Goal: Task Accomplishment & Management: Use online tool/utility

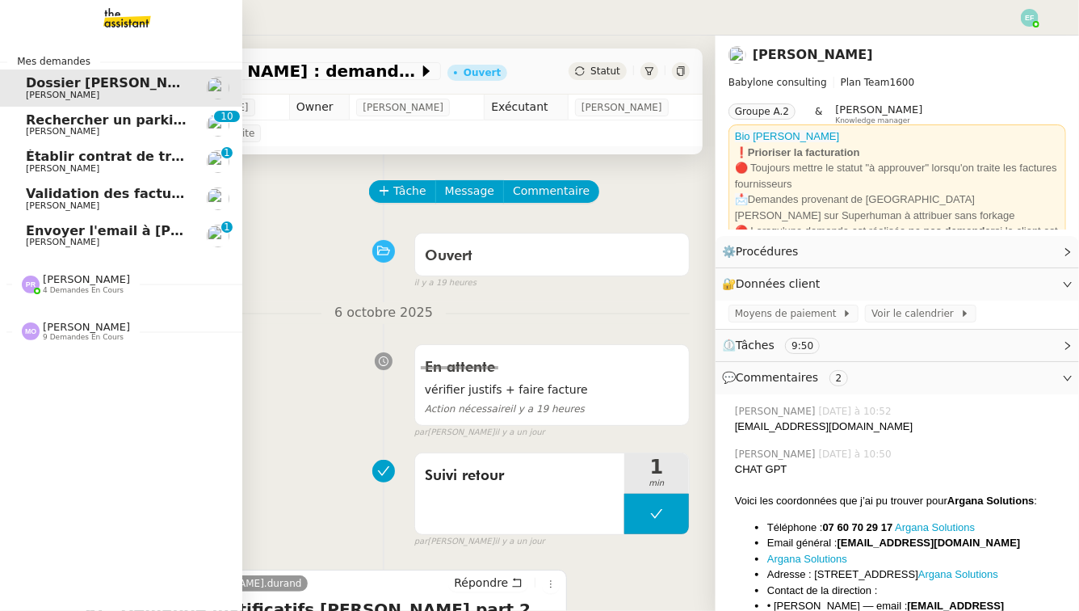
click at [31, 243] on span "[PERSON_NAME]" at bounding box center [62, 242] width 73 height 10
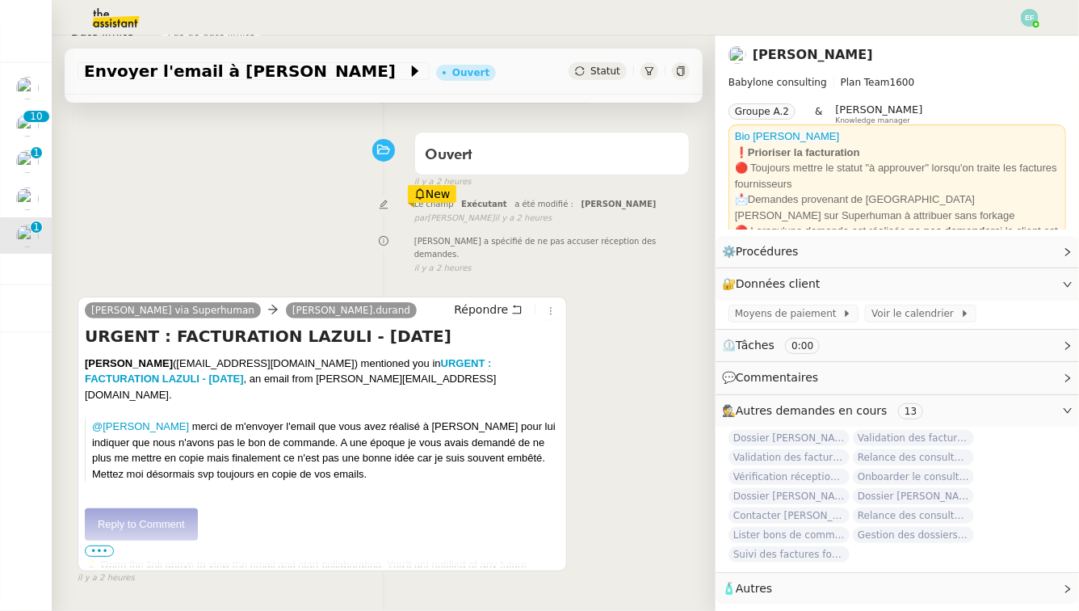
scroll to position [102, 0]
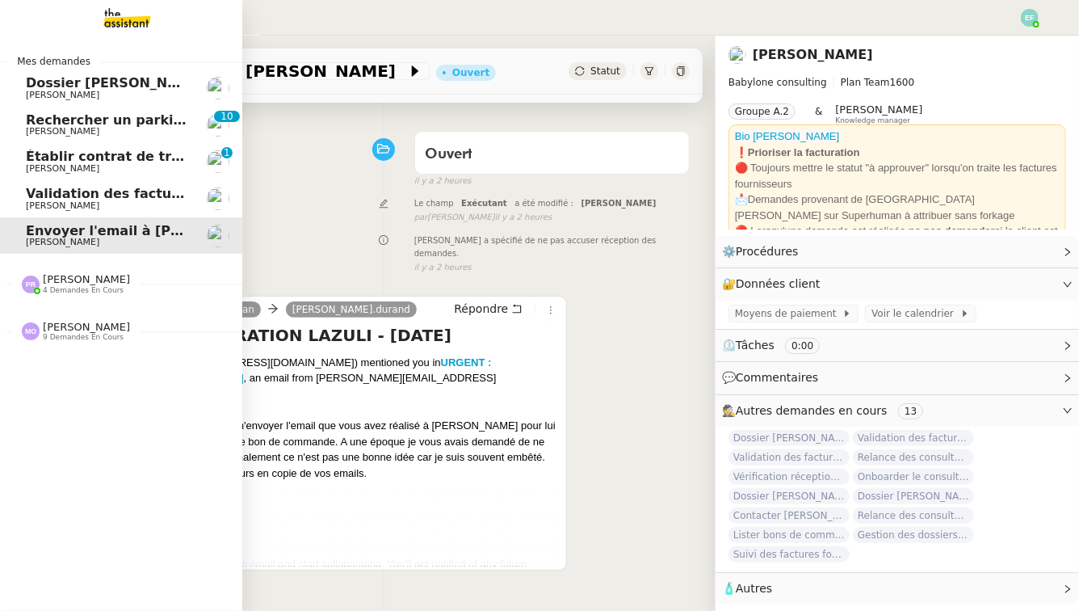
click at [40, 204] on span "[PERSON_NAME]" at bounding box center [62, 205] width 73 height 10
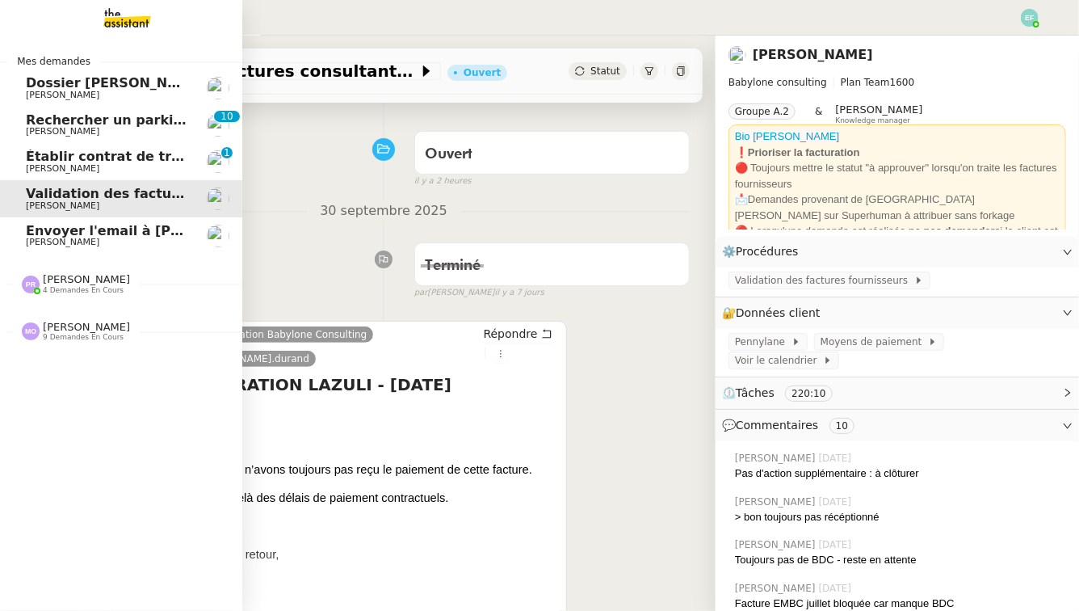
click at [116, 224] on span "Envoyer l'email à [PERSON_NAME]" at bounding box center [151, 230] width 250 height 15
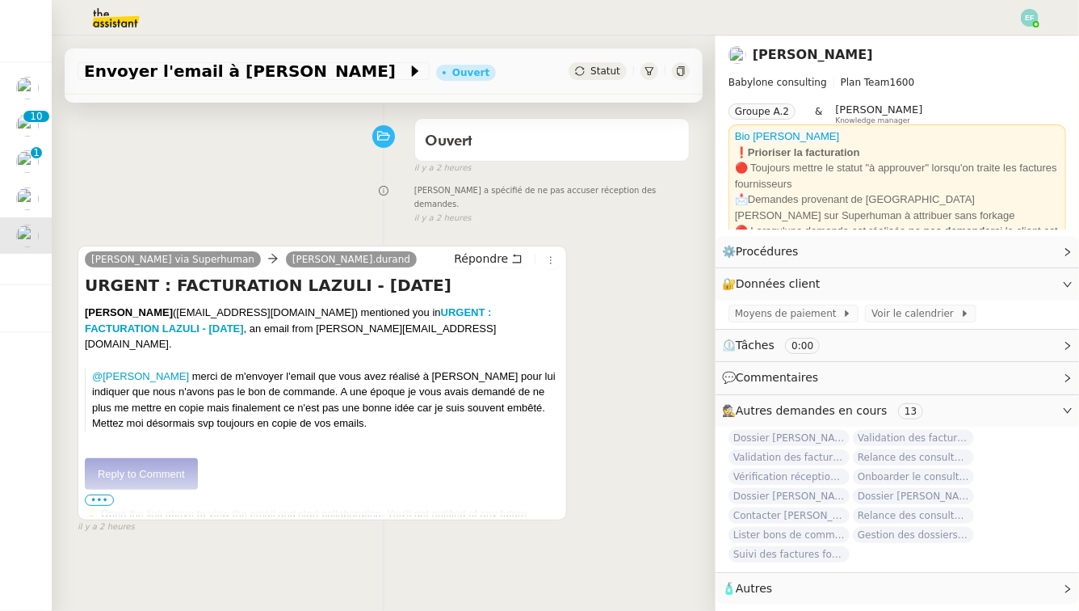
scroll to position [116, 0]
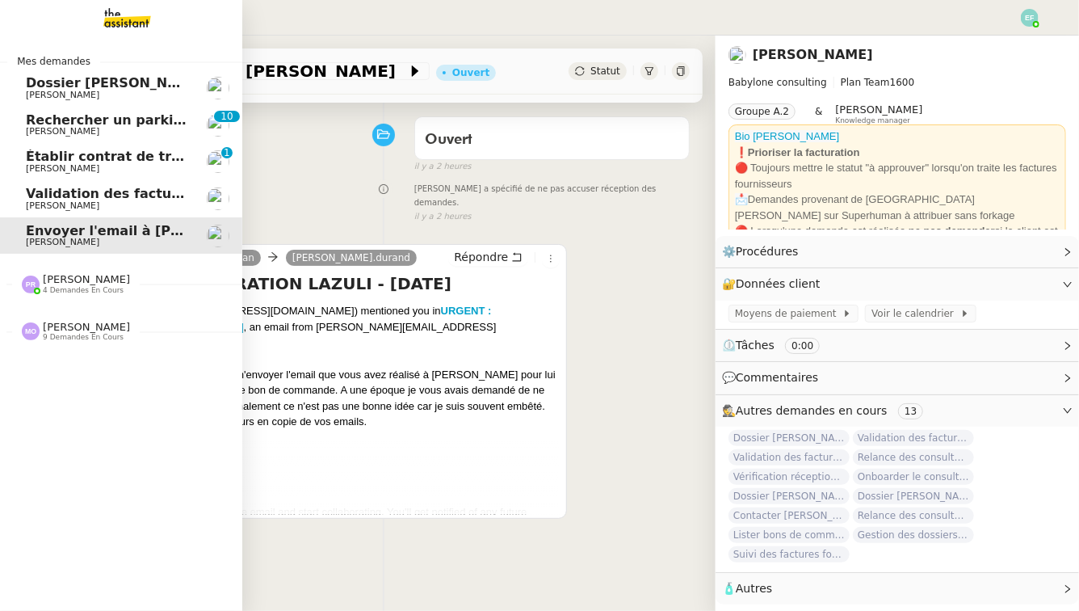
click at [49, 161] on span "Établir contrat de travail pour [PERSON_NAME]" at bounding box center [197, 156] width 343 height 15
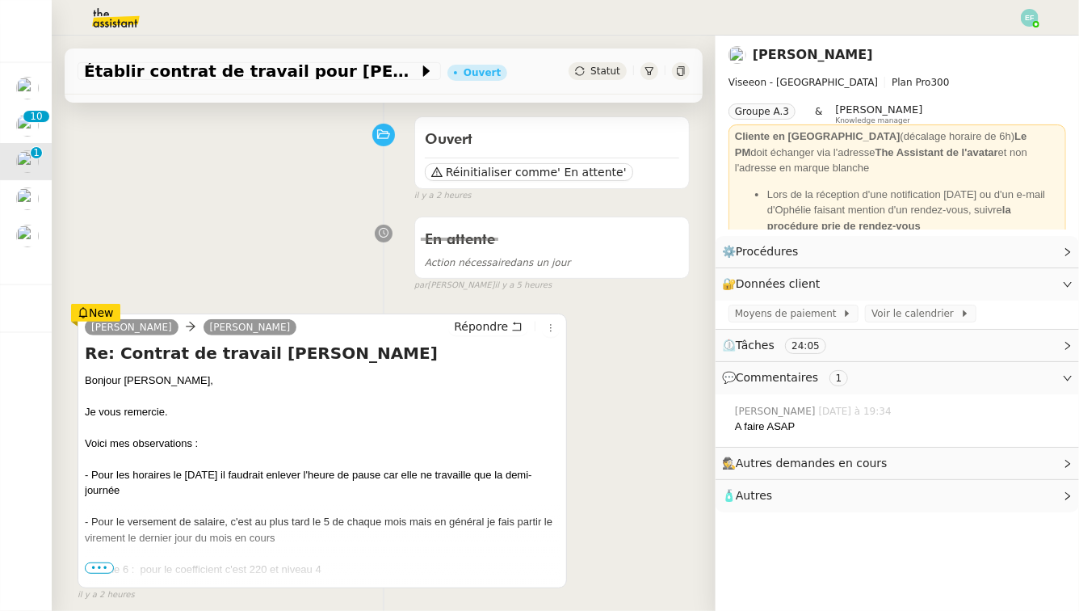
click at [92, 569] on span "•••" at bounding box center [99, 567] width 29 height 11
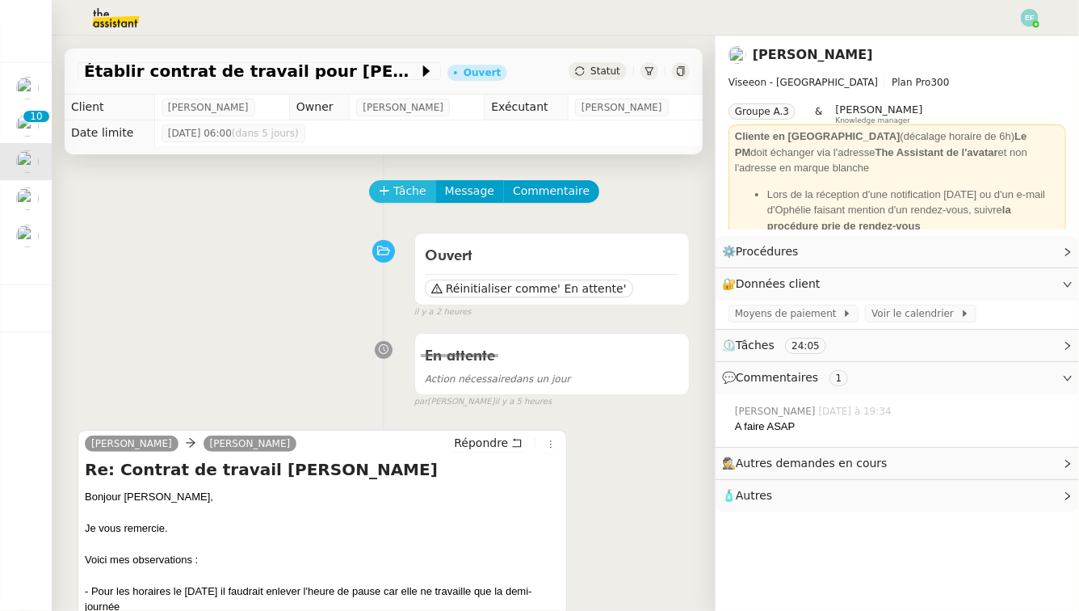
click at [401, 195] on span "Tâche" at bounding box center [409, 191] width 33 height 19
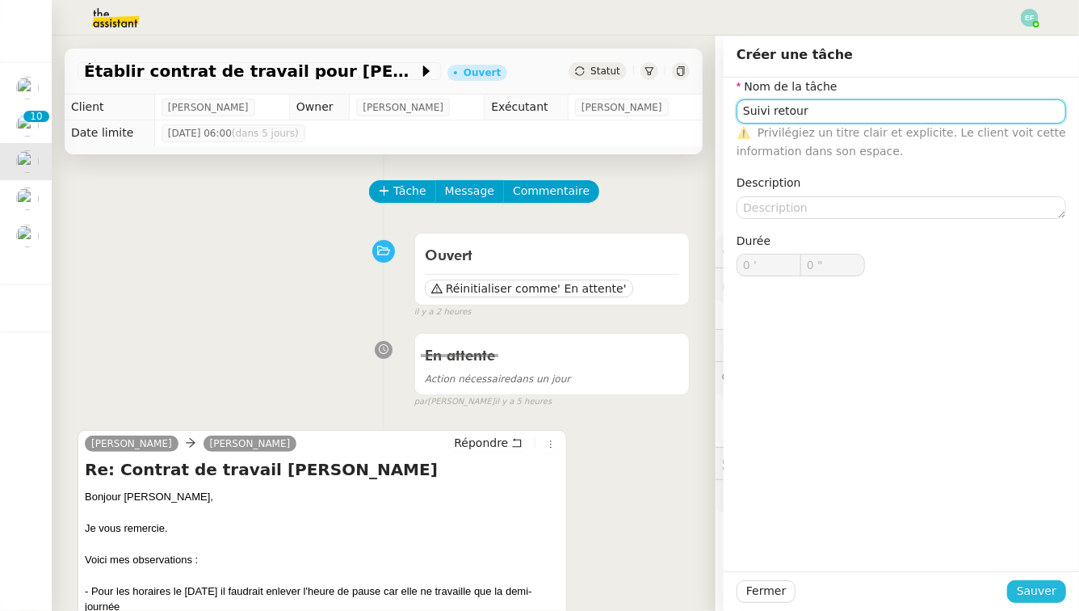
type input "Suivi retour"
click at [1026, 593] on span "Sauver" at bounding box center [1037, 590] width 40 height 19
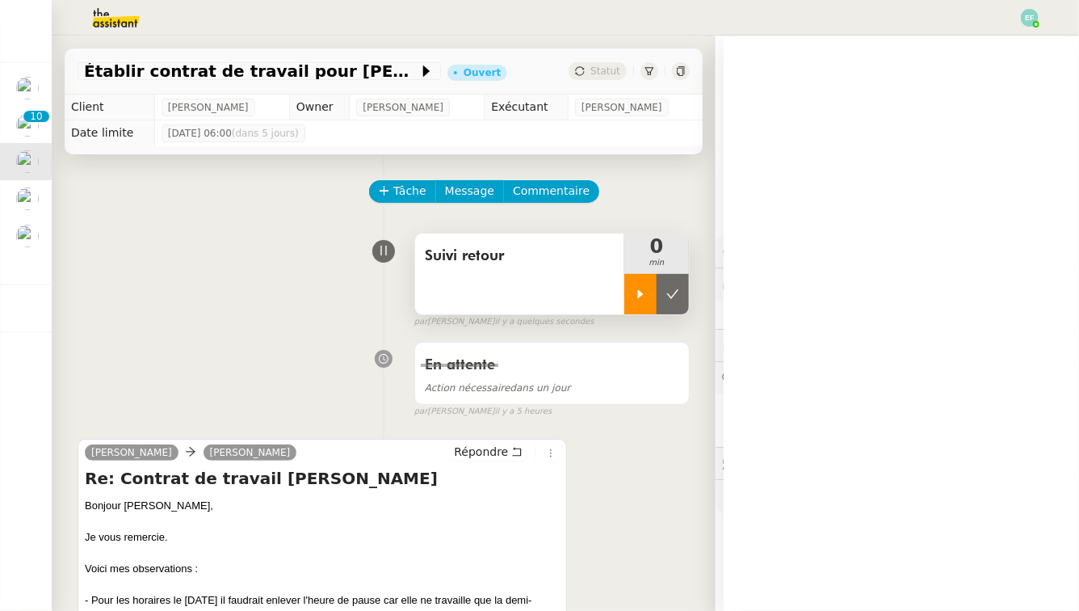
click at [655, 286] on div at bounding box center [640, 294] width 32 height 40
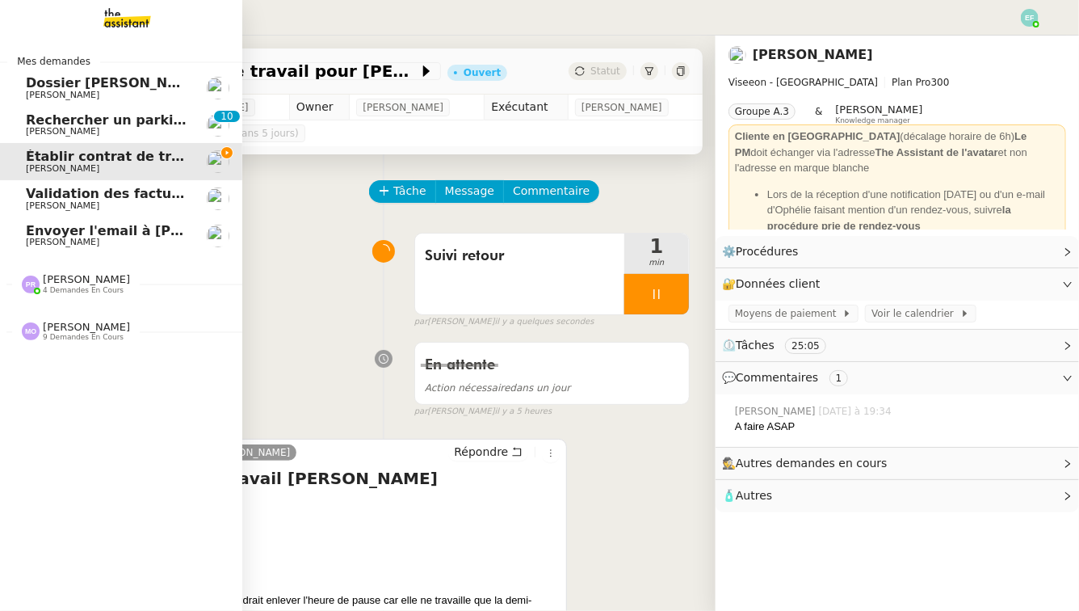
click at [48, 197] on span "Validation des factures consultants - [DATE]" at bounding box center [186, 193] width 321 height 15
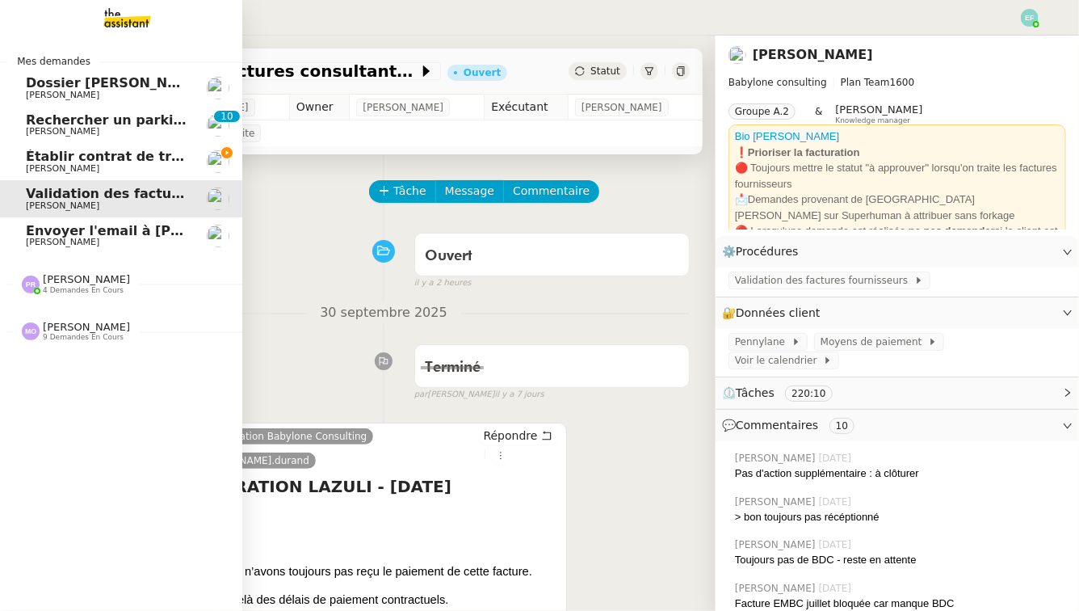
click at [55, 129] on span "Jean-Baptiste Pamar" at bounding box center [62, 131] width 73 height 10
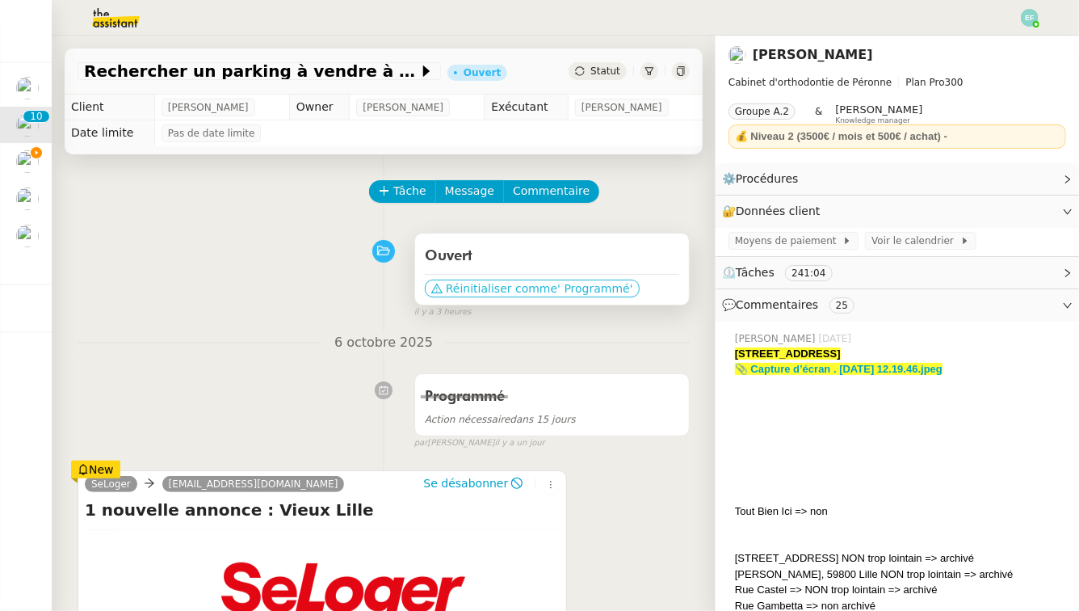
click at [510, 287] on span "Réinitialiser comme" at bounding box center [501, 288] width 111 height 16
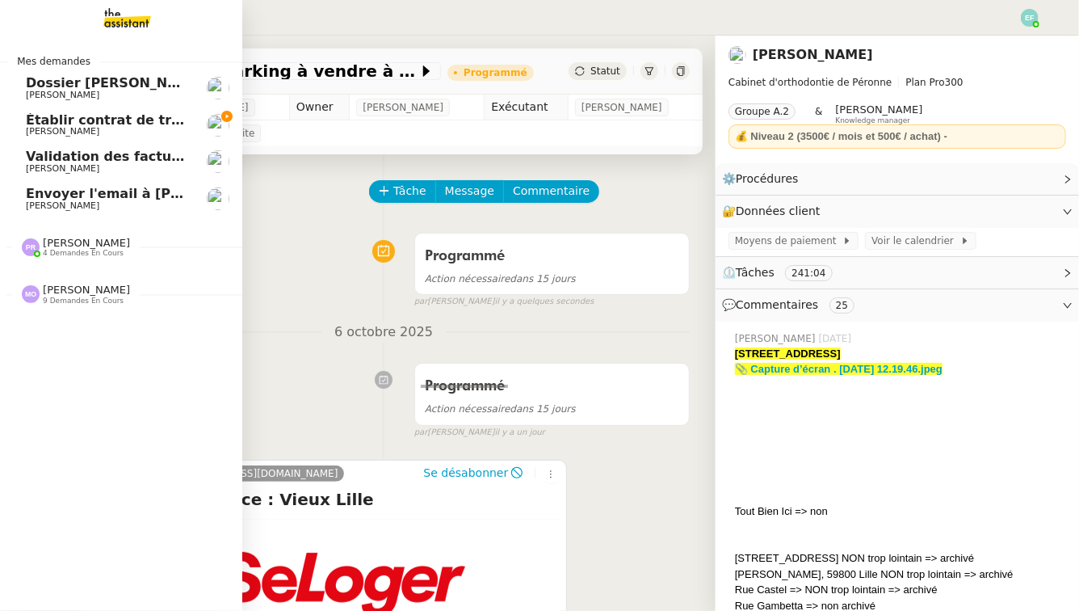
click at [72, 91] on span "[PERSON_NAME]" at bounding box center [62, 95] width 73 height 10
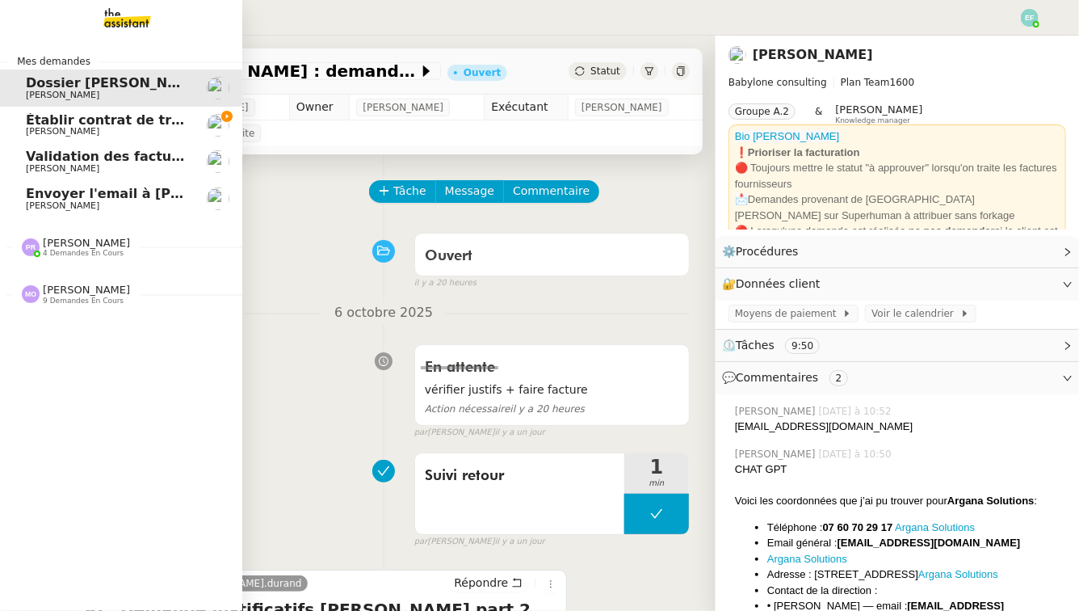
click at [36, 136] on span "[PERSON_NAME]" at bounding box center [62, 131] width 73 height 10
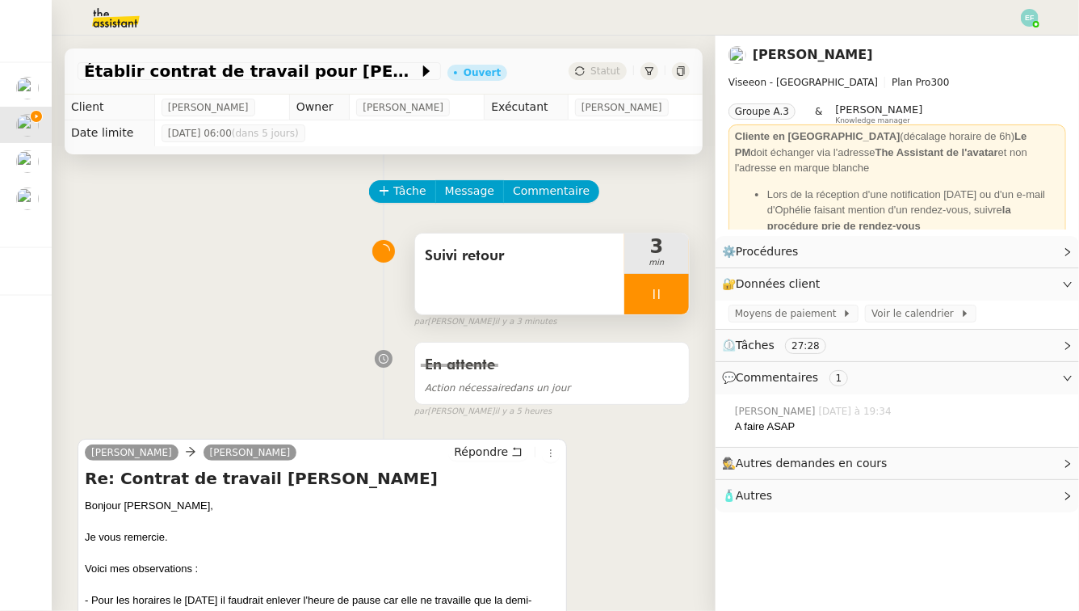
click at [669, 304] on div at bounding box center [656, 294] width 65 height 40
click at [674, 304] on button at bounding box center [673, 294] width 32 height 40
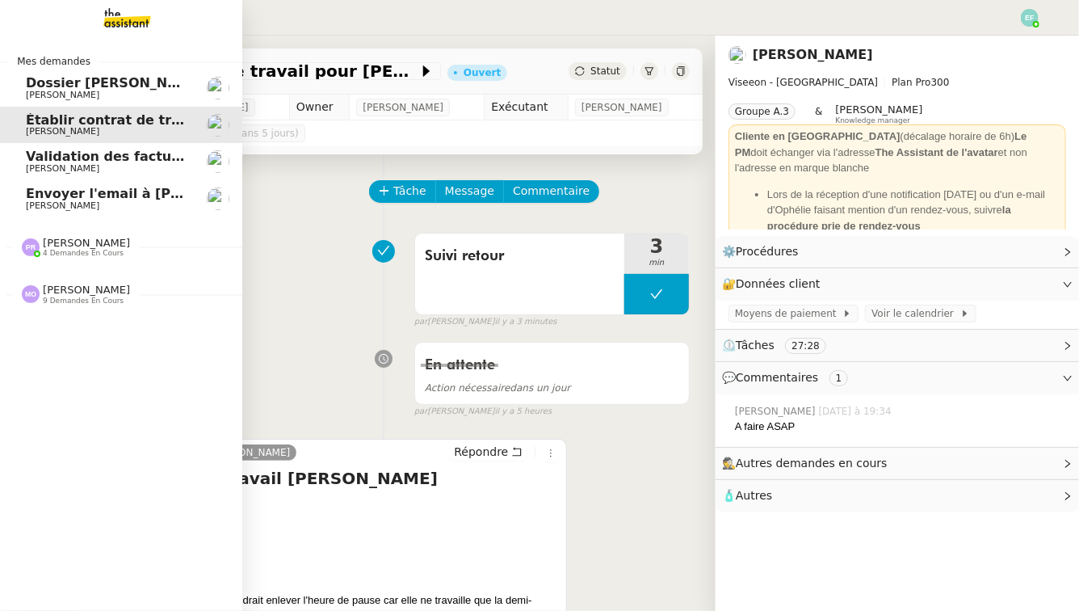
click at [82, 192] on span "Envoyer l'email à [PERSON_NAME]" at bounding box center [151, 193] width 250 height 15
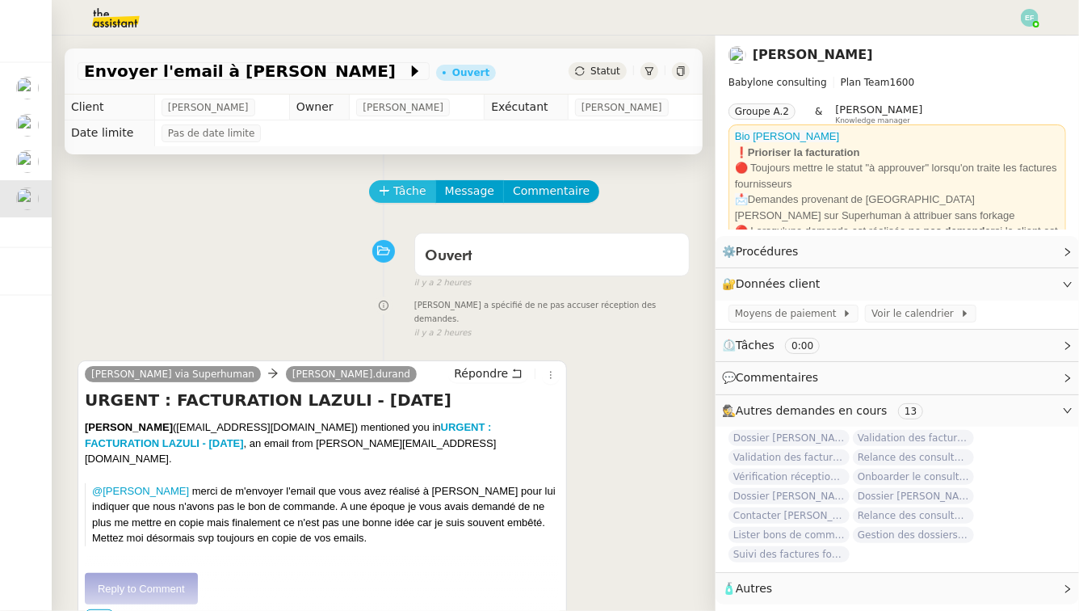
click at [410, 188] on span "Tâche" at bounding box center [409, 191] width 33 height 19
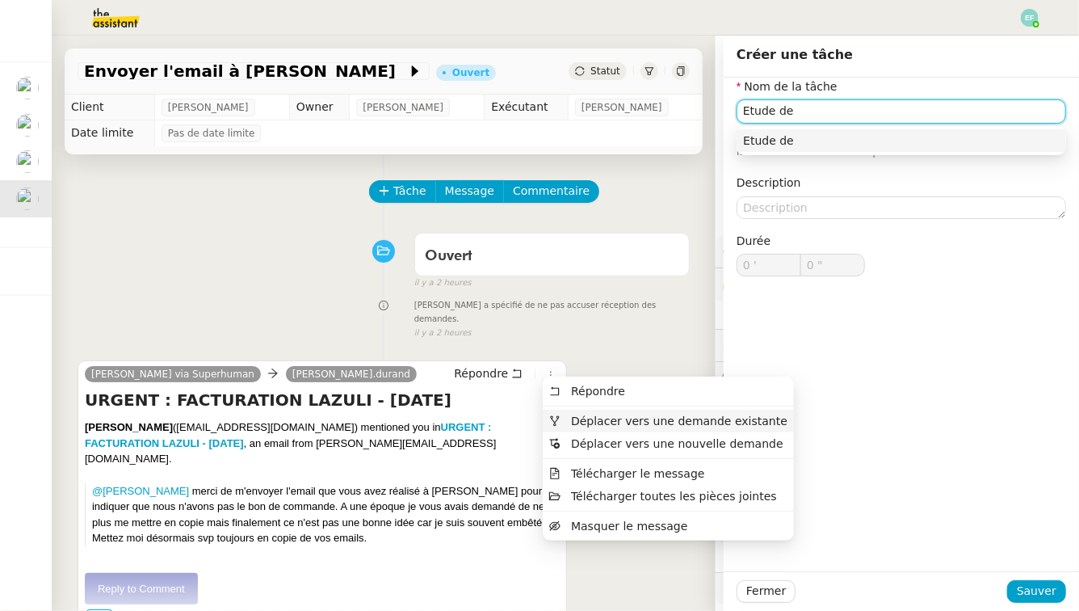
type input "Etude de"
click at [580, 417] on span "Déplacer vers une demande existante" at bounding box center [679, 420] width 216 height 13
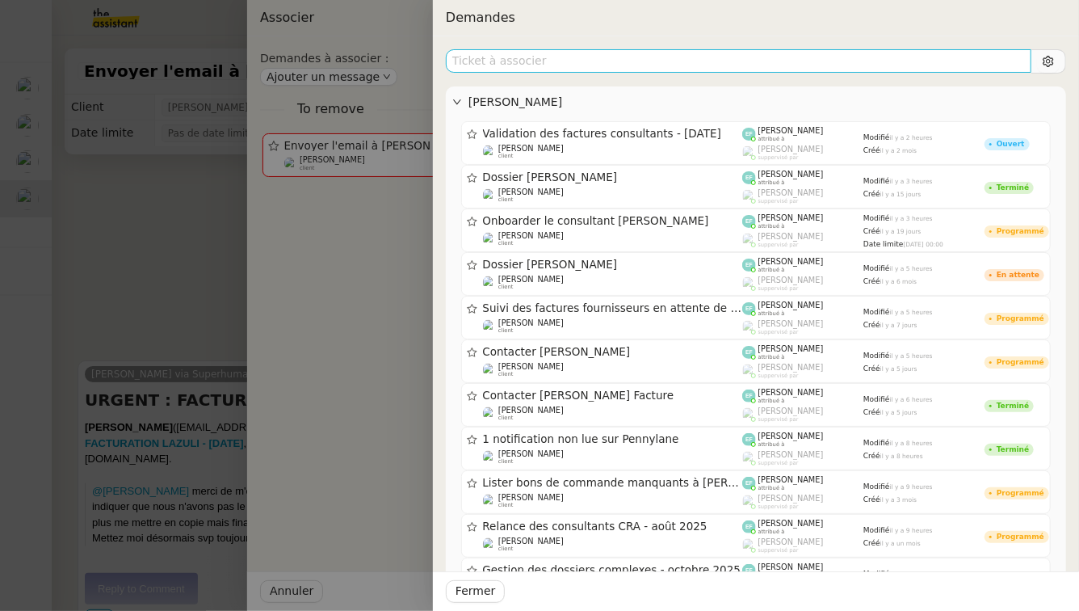
click at [768, 62] on input "text" at bounding box center [738, 60] width 585 height 23
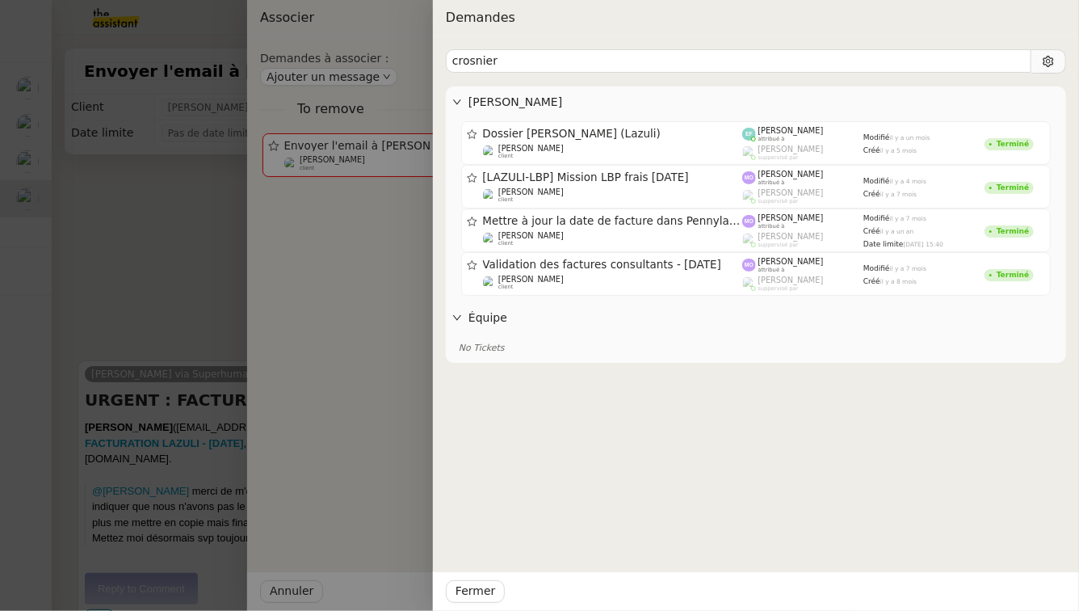
type input "crosnier"
click at [157, 225] on div at bounding box center [539, 305] width 1079 height 611
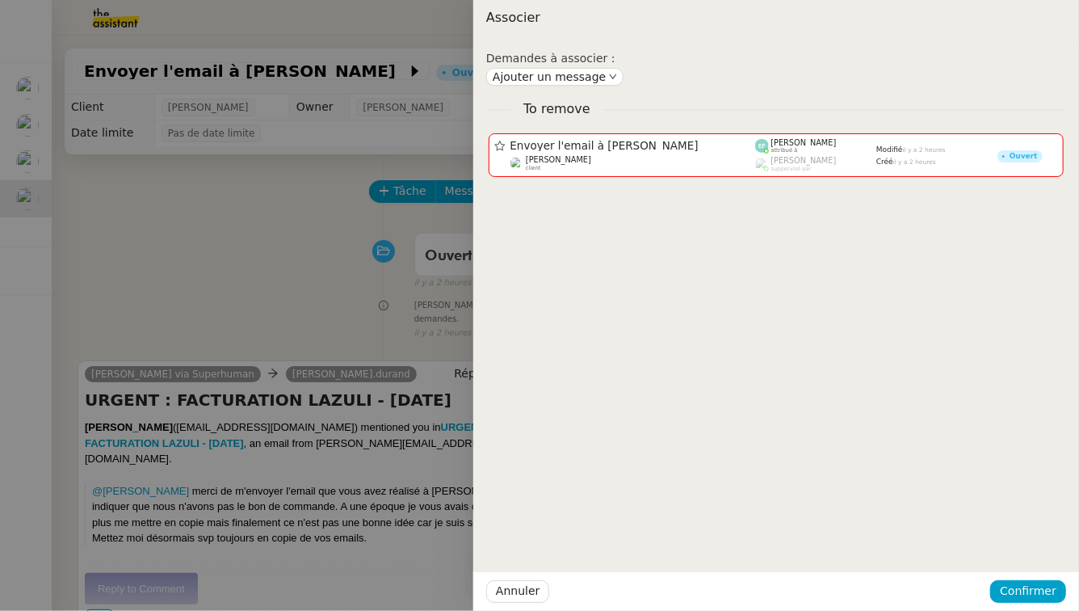
click at [357, 239] on div at bounding box center [539, 305] width 1079 height 611
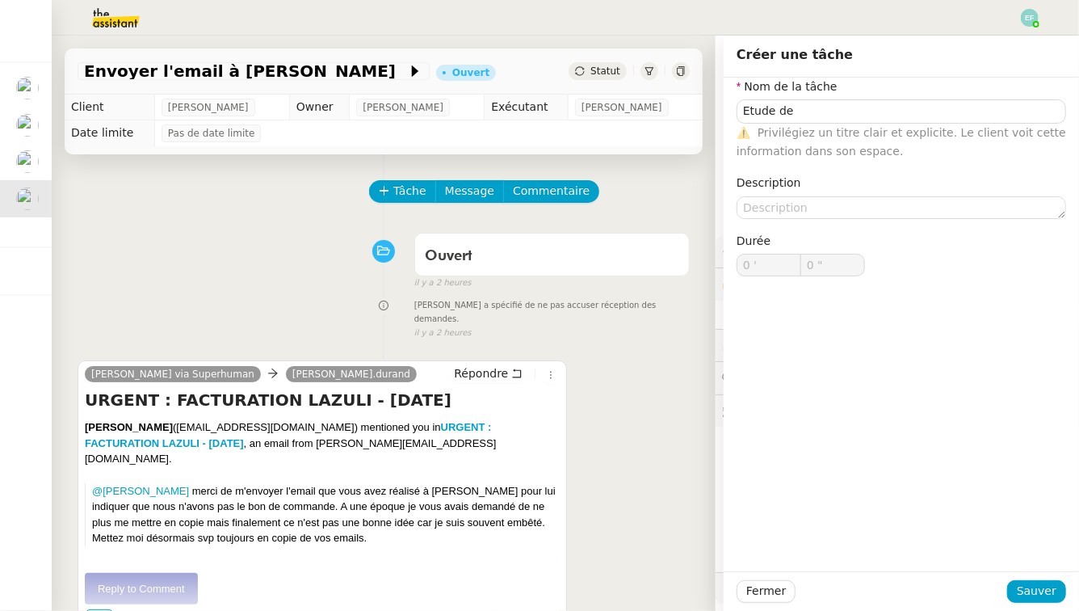
click at [395, 177] on div "Tâche Message Commentaire Veuillez patienter une erreur s'est produite 👌👌👌 mess…" at bounding box center [384, 459] width 664 height 611
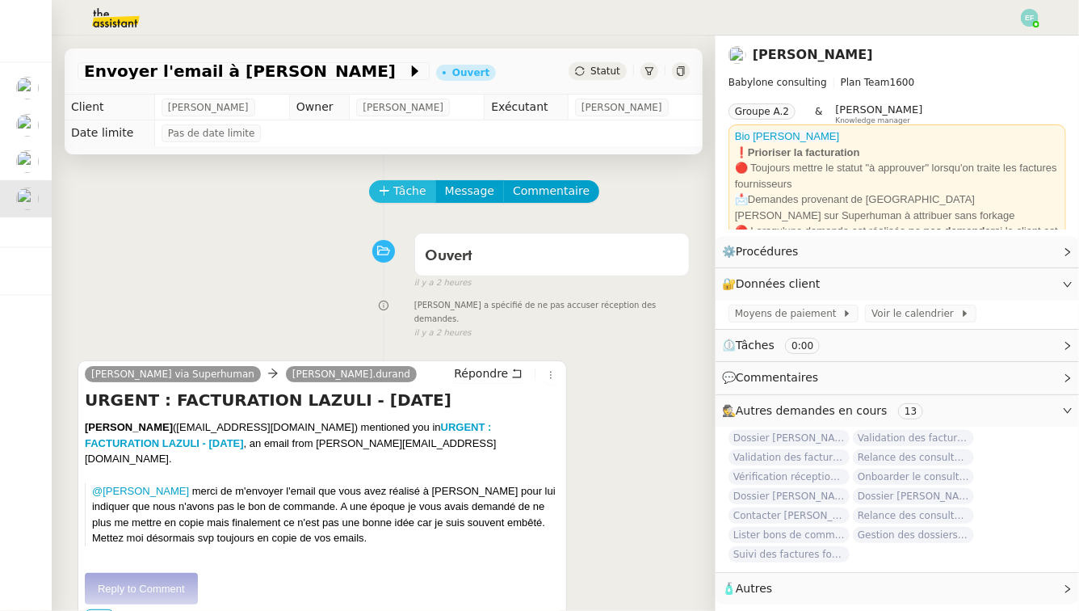
click at [407, 194] on span "Tâche" at bounding box center [409, 191] width 33 height 19
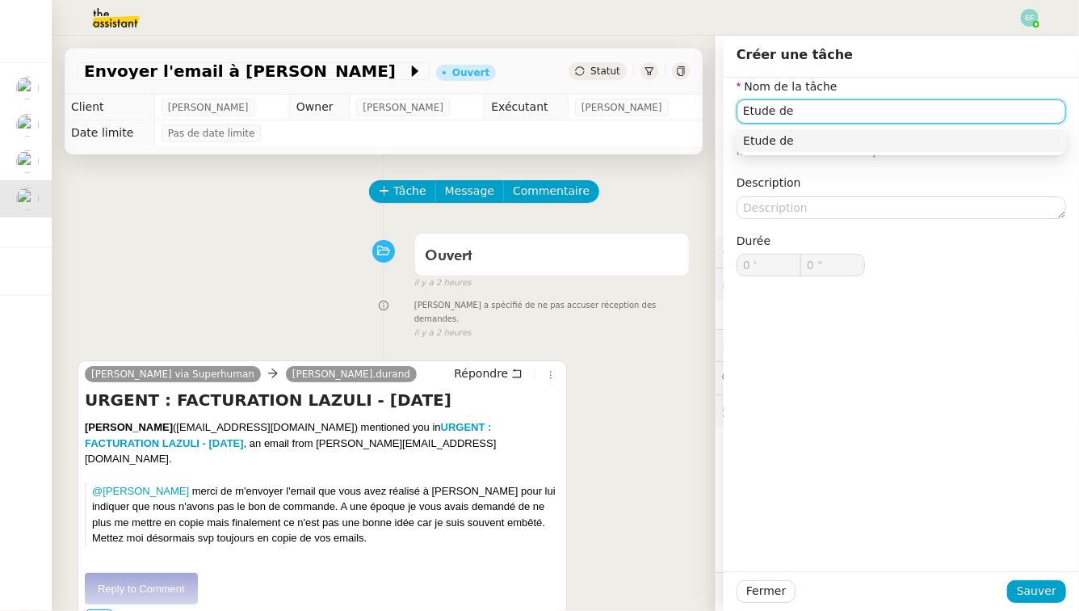
type input "Etude de"
click at [332, 245] on div "Ouvert false il y a 2 heures" at bounding box center [384, 257] width 612 height 65
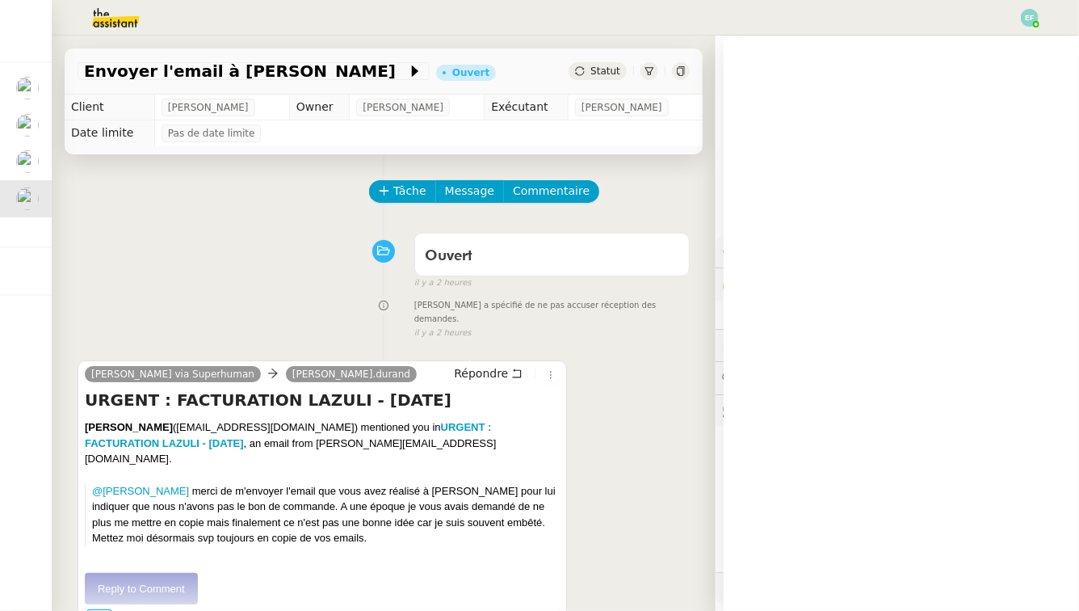
scroll to position [44, 0]
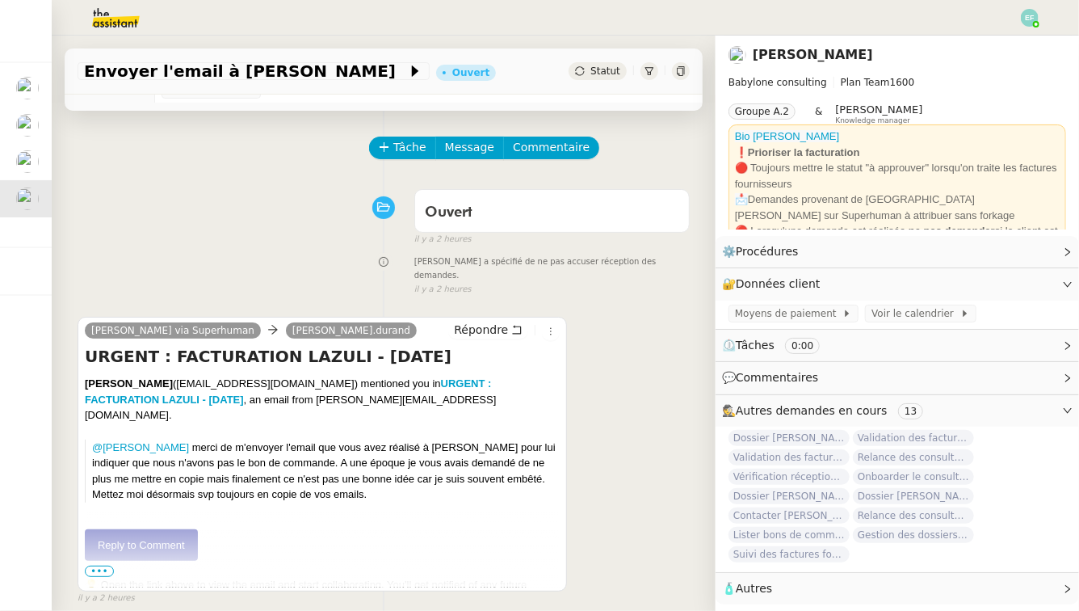
click at [162, 529] on link "Reply to Comment" at bounding box center [141, 545] width 113 height 32
click at [407, 148] on span "Tâche" at bounding box center [409, 147] width 33 height 19
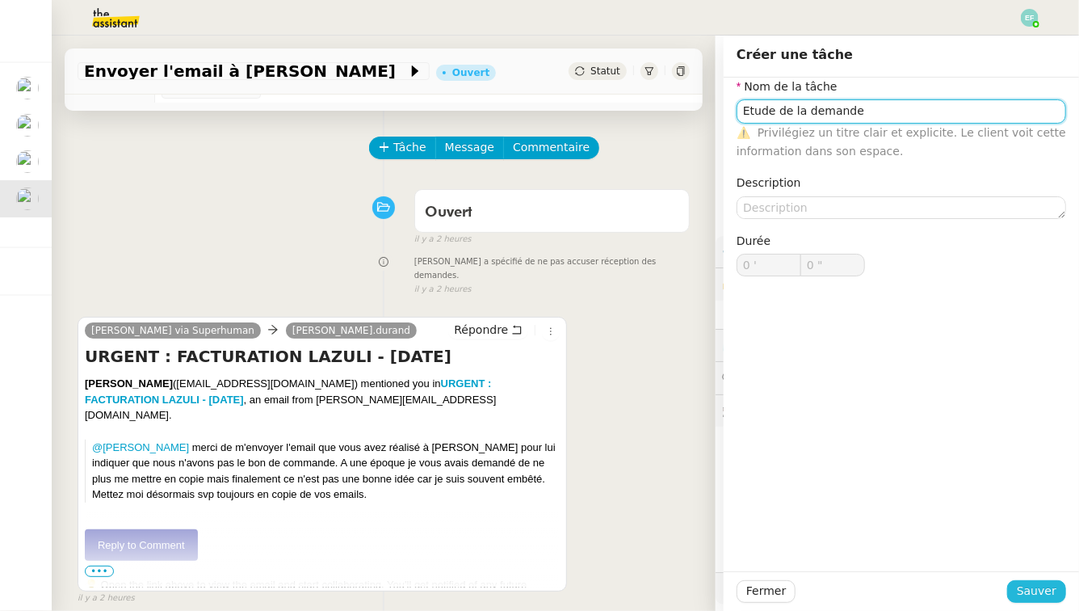
type input "Etude de la demande"
click at [1035, 596] on span "Sauver" at bounding box center [1037, 590] width 40 height 19
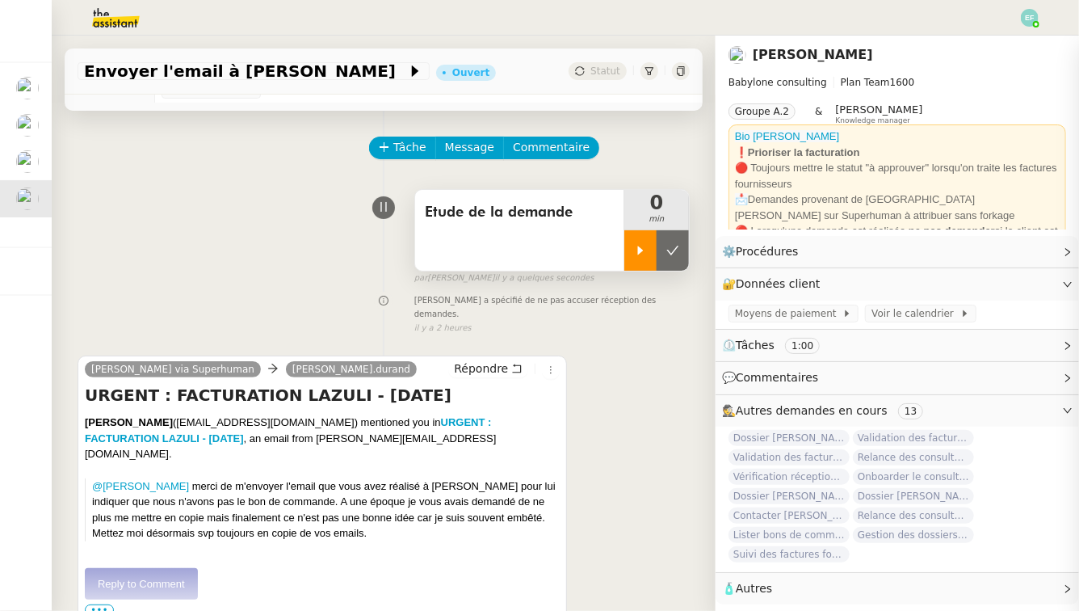
click at [634, 255] on icon at bounding box center [640, 250] width 13 height 13
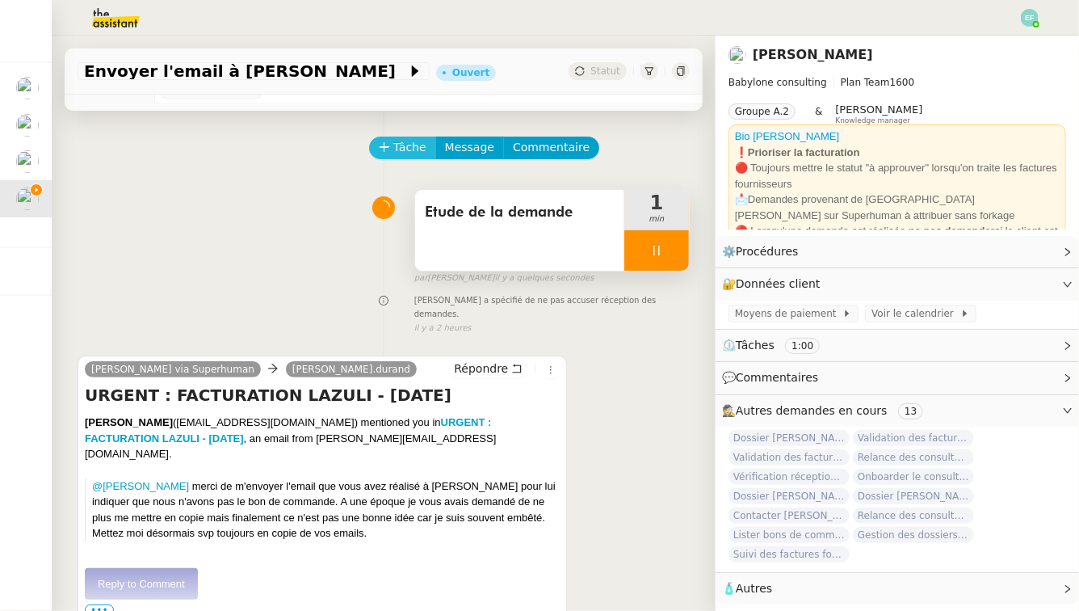
click at [416, 148] on span "Tâche" at bounding box center [409, 147] width 33 height 19
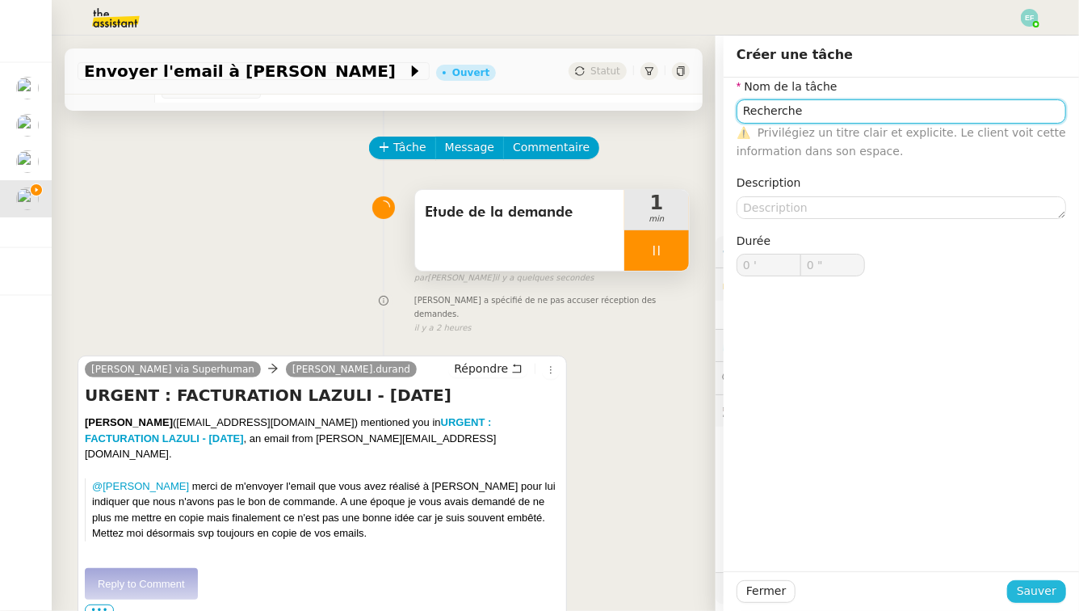
type input "Recherche"
click at [1034, 600] on span "Sauver" at bounding box center [1037, 590] width 40 height 19
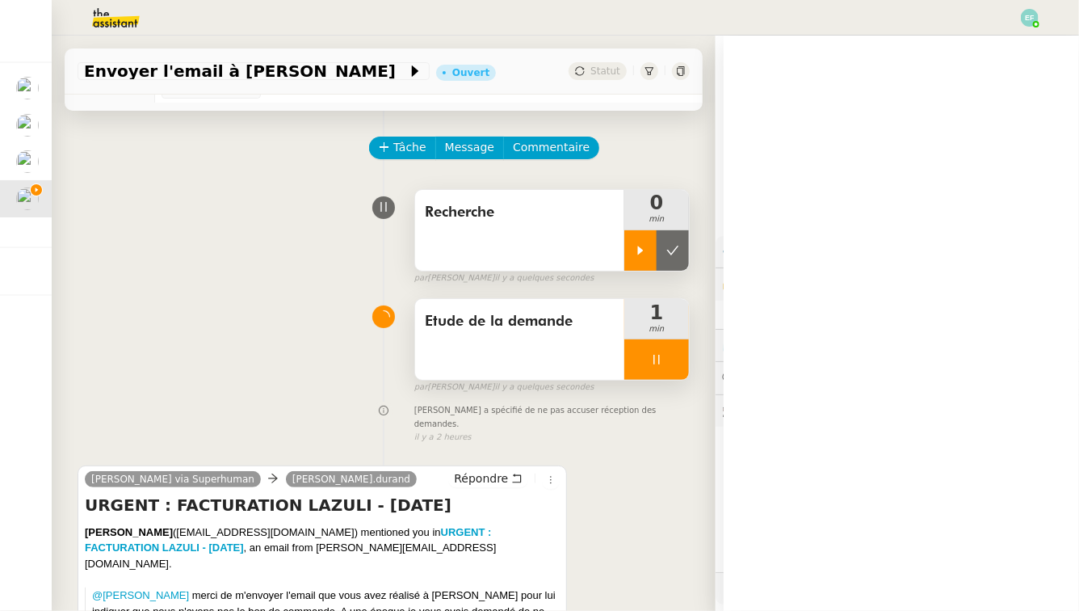
click at [636, 239] on div at bounding box center [640, 250] width 32 height 40
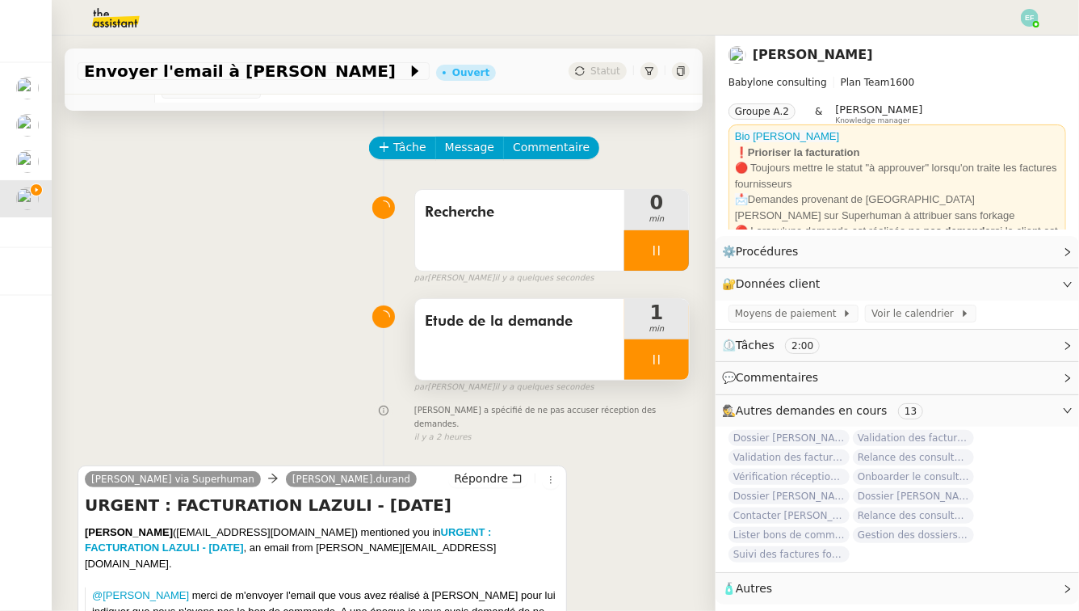
click at [672, 366] on div at bounding box center [656, 359] width 65 height 40
click at [672, 366] on button at bounding box center [673, 359] width 32 height 40
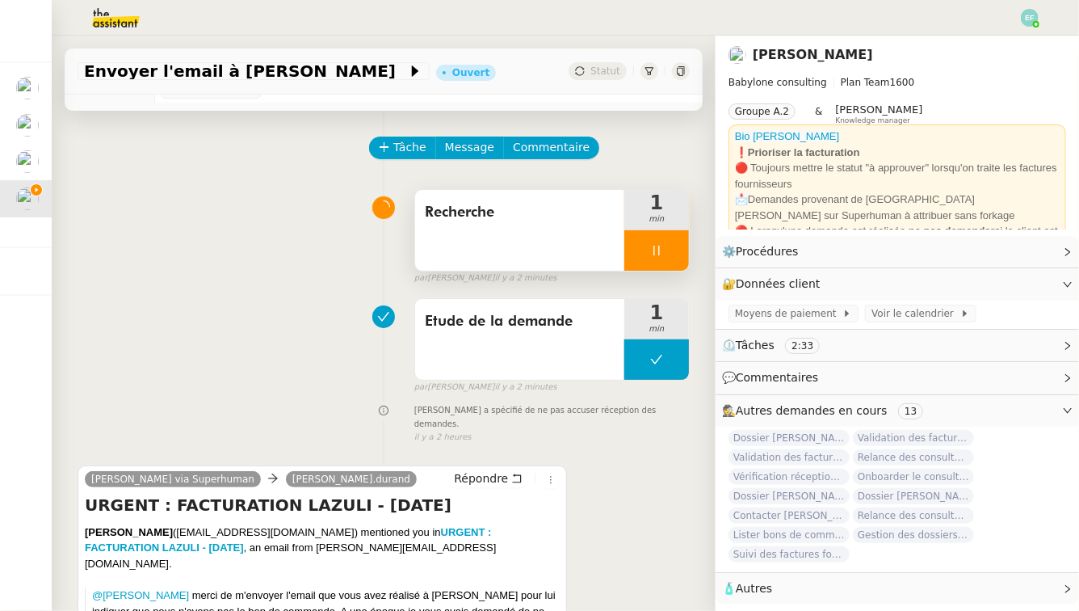
click at [672, 249] on div at bounding box center [656, 250] width 65 height 40
click at [672, 249] on icon at bounding box center [672, 250] width 13 height 13
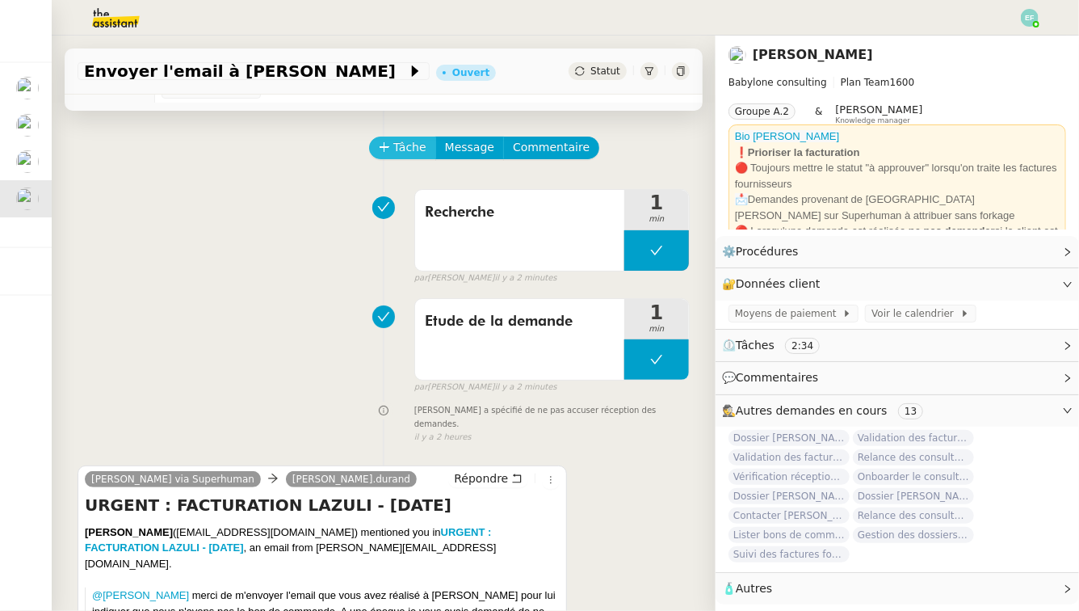
click at [409, 142] on span "Tâche" at bounding box center [409, 147] width 33 height 19
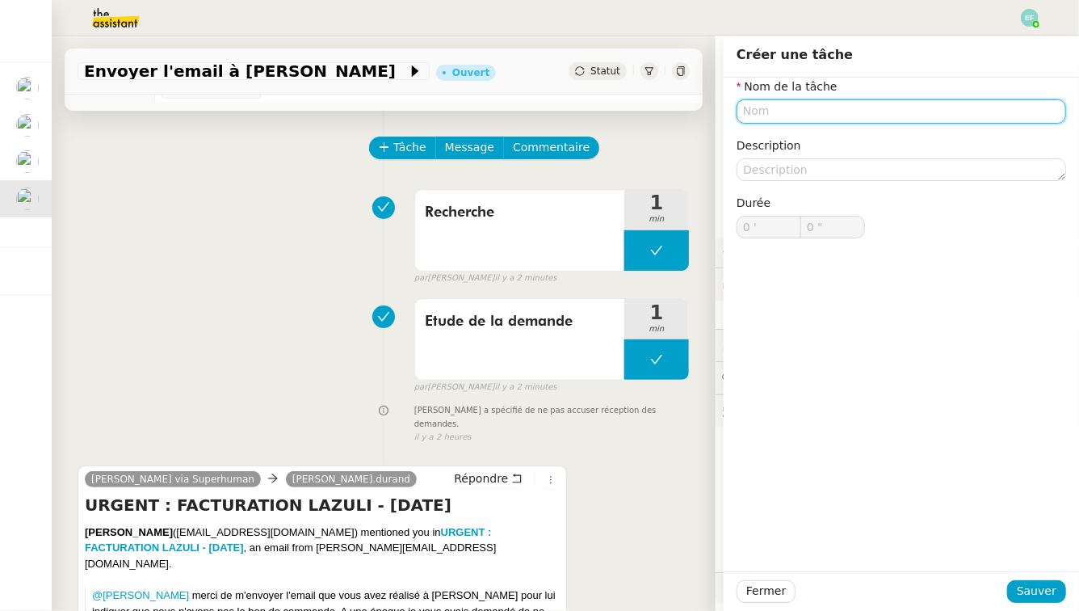
click at [850, 115] on input "text" at bounding box center [900, 110] width 329 height 23
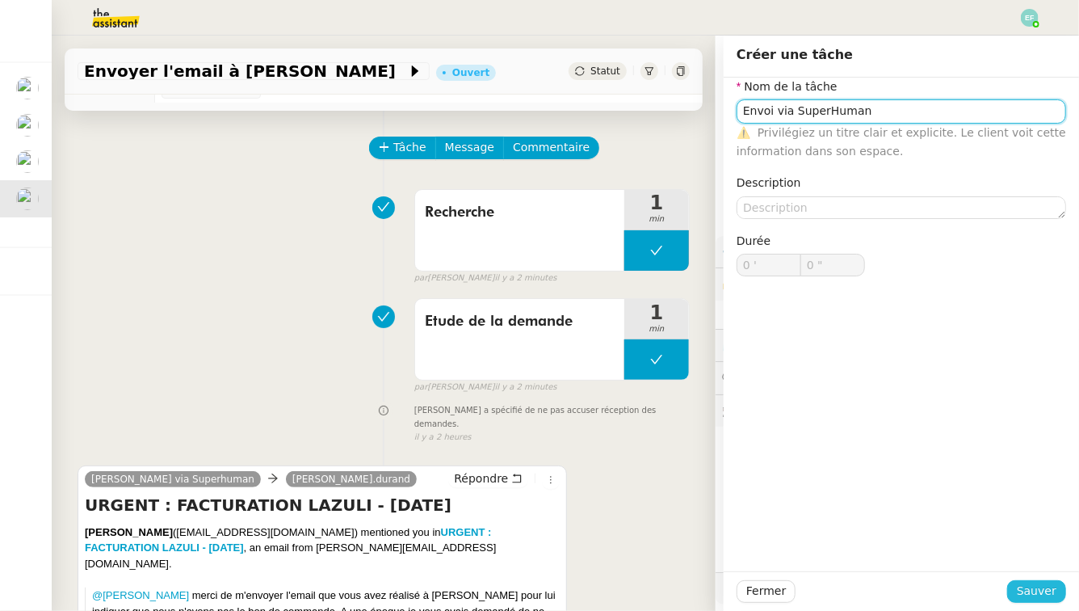
type input "Envoi via SuperHuman"
click at [1026, 592] on span "Sauver" at bounding box center [1037, 590] width 40 height 19
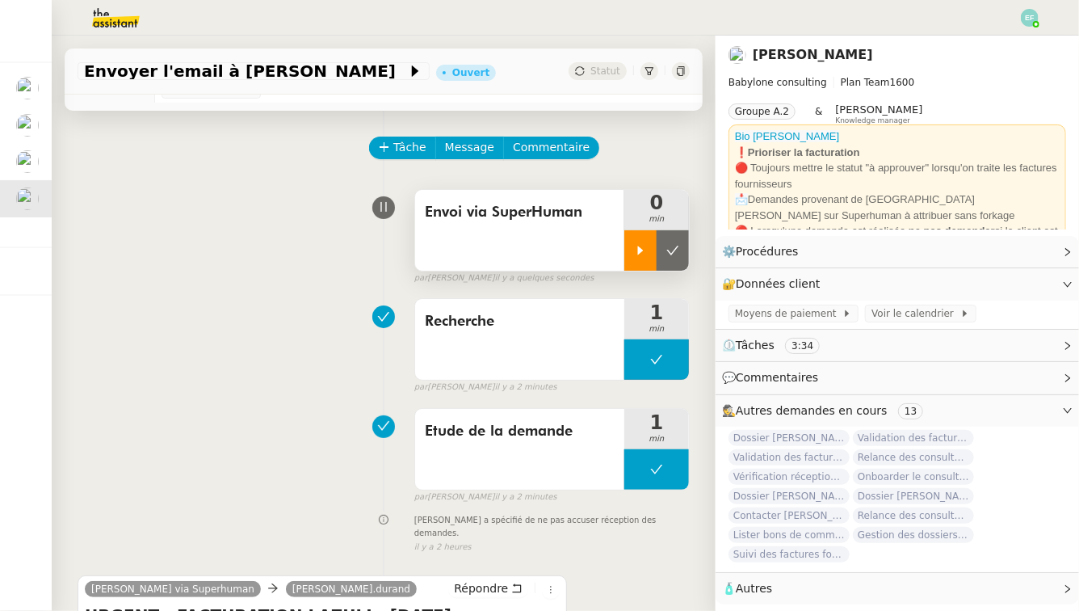
click at [633, 234] on div at bounding box center [640, 250] width 32 height 40
click at [664, 252] on div at bounding box center [656, 250] width 65 height 40
click at [669, 253] on icon at bounding box center [672, 250] width 13 height 13
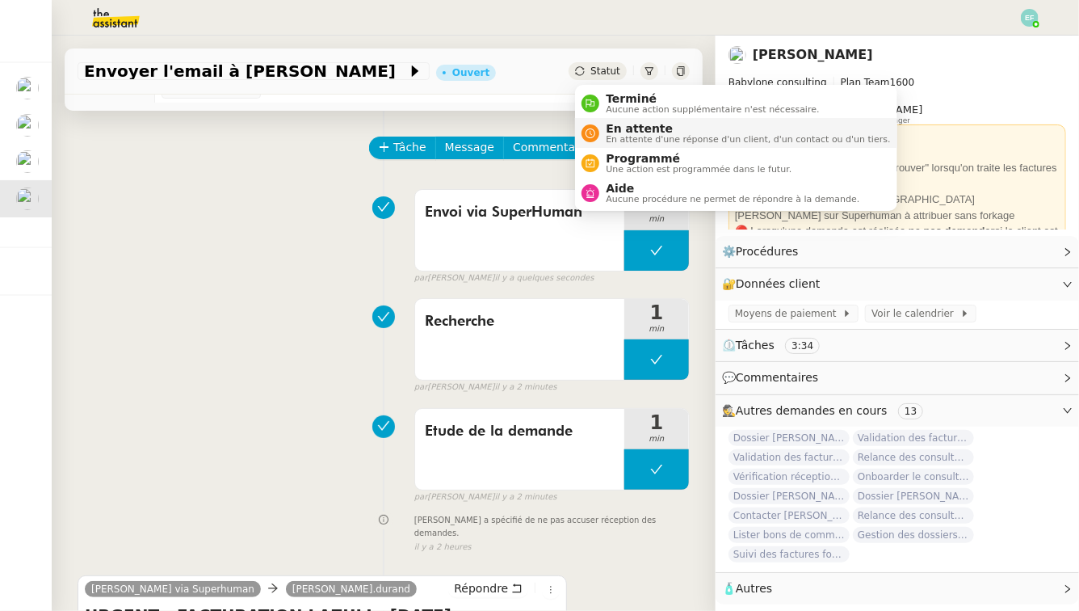
click at [612, 139] on span "En attente d'une réponse d'un client, d'un contact ou d'un tiers." at bounding box center [748, 139] width 284 height 9
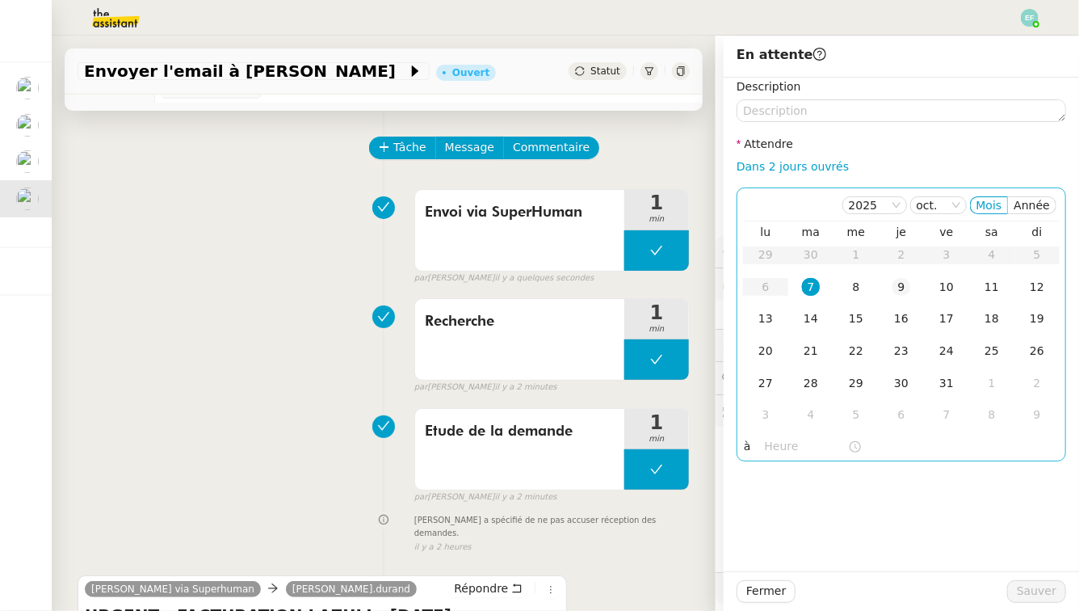
click at [894, 293] on div "9" at bounding box center [901, 287] width 18 height 18
click at [813, 320] on div "14" at bounding box center [811, 318] width 18 height 18
click at [908, 280] on div "9" at bounding box center [901, 287] width 18 height 18
click at [936, 283] on td "10" at bounding box center [946, 287] width 45 height 32
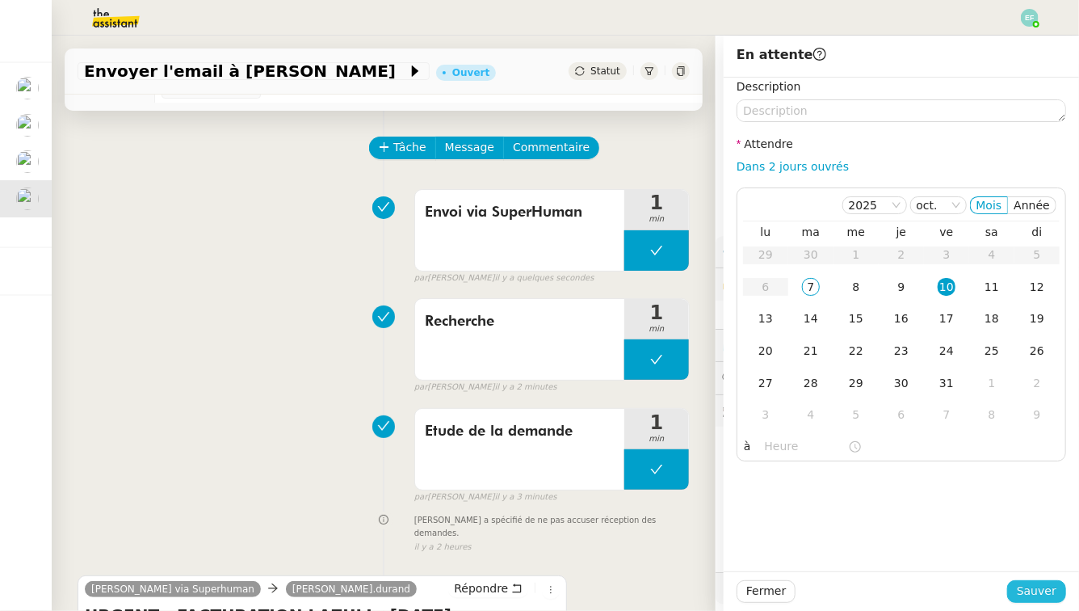
click at [1028, 598] on span "Sauver" at bounding box center [1037, 590] width 40 height 19
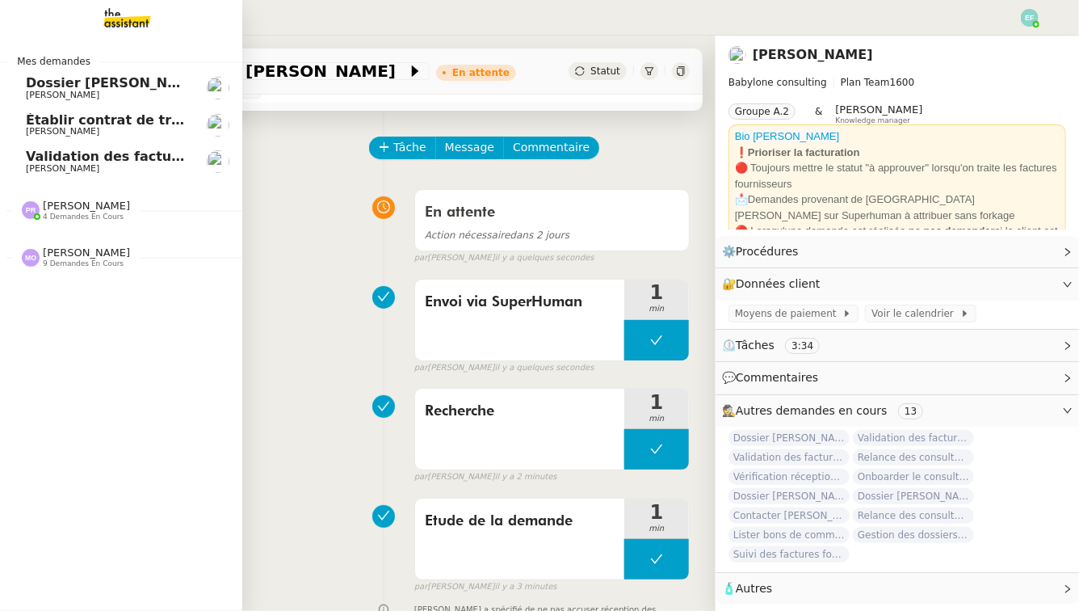
click at [44, 170] on span "[PERSON_NAME]" at bounding box center [62, 168] width 73 height 10
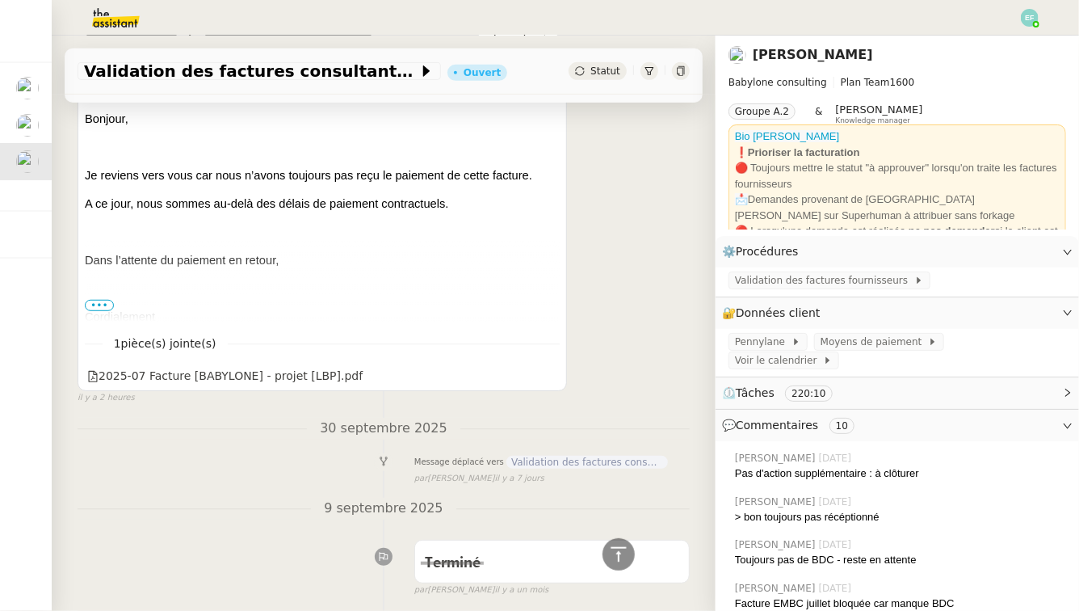
scroll to position [196, 0]
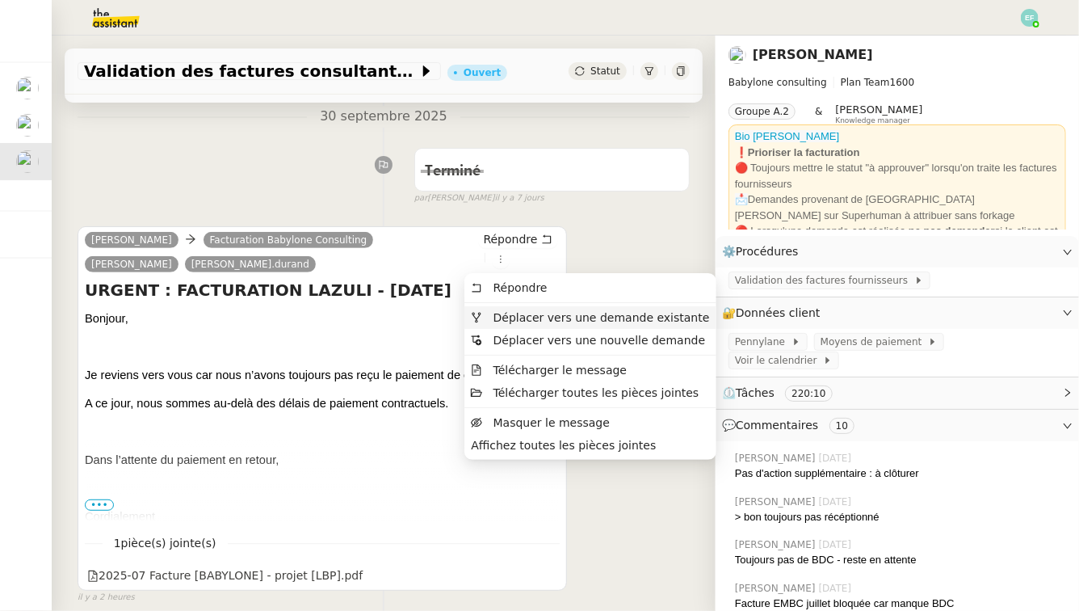
click at [503, 314] on span "Déplacer vers une demande existante" at bounding box center [601, 317] width 216 height 13
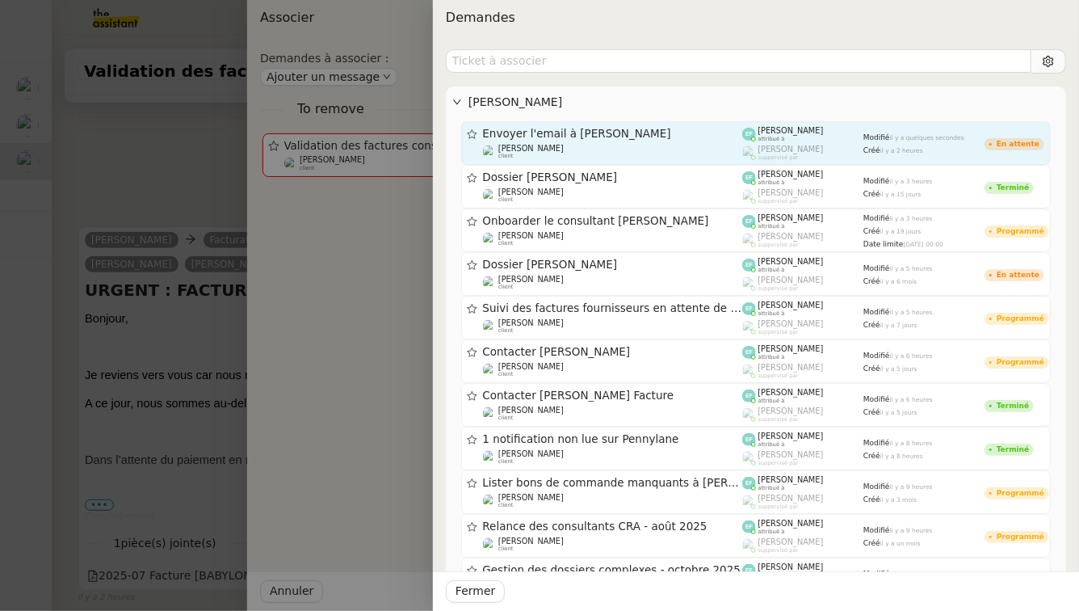
click at [637, 133] on span "Envoyer l'email à [PERSON_NAME]" at bounding box center [613, 133] width 260 height 11
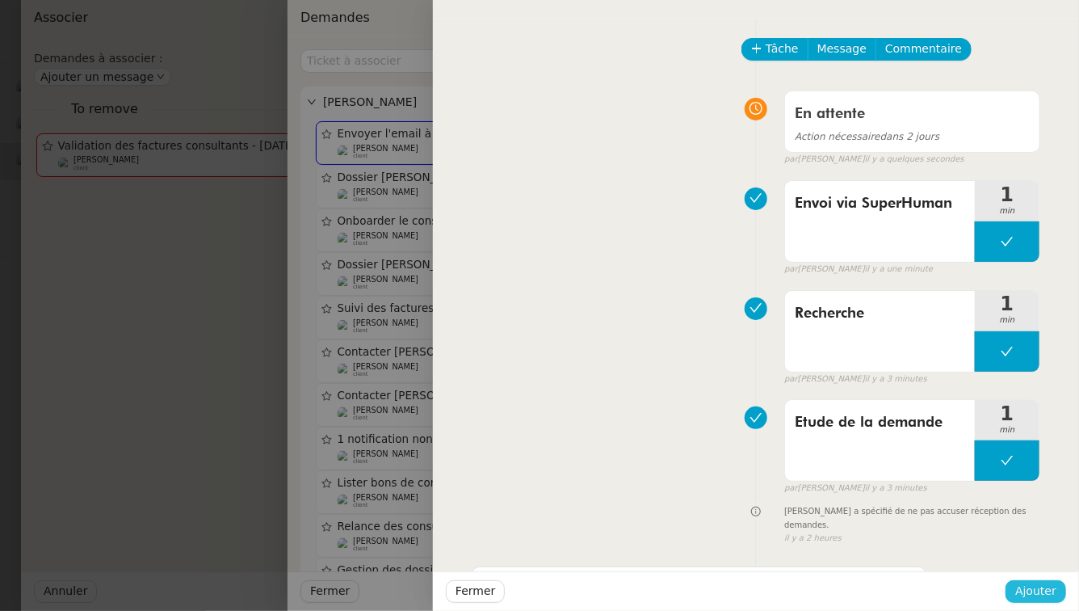
click at [1046, 595] on span "Ajouter" at bounding box center [1035, 590] width 41 height 19
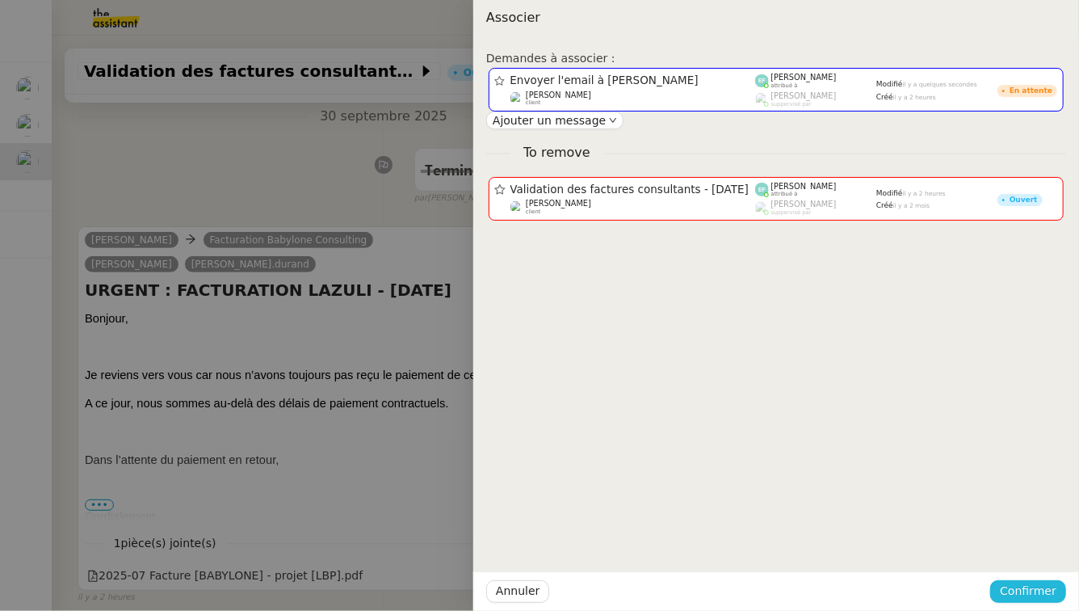
click at [1046, 594] on span "Confirmer" at bounding box center [1028, 590] width 57 height 19
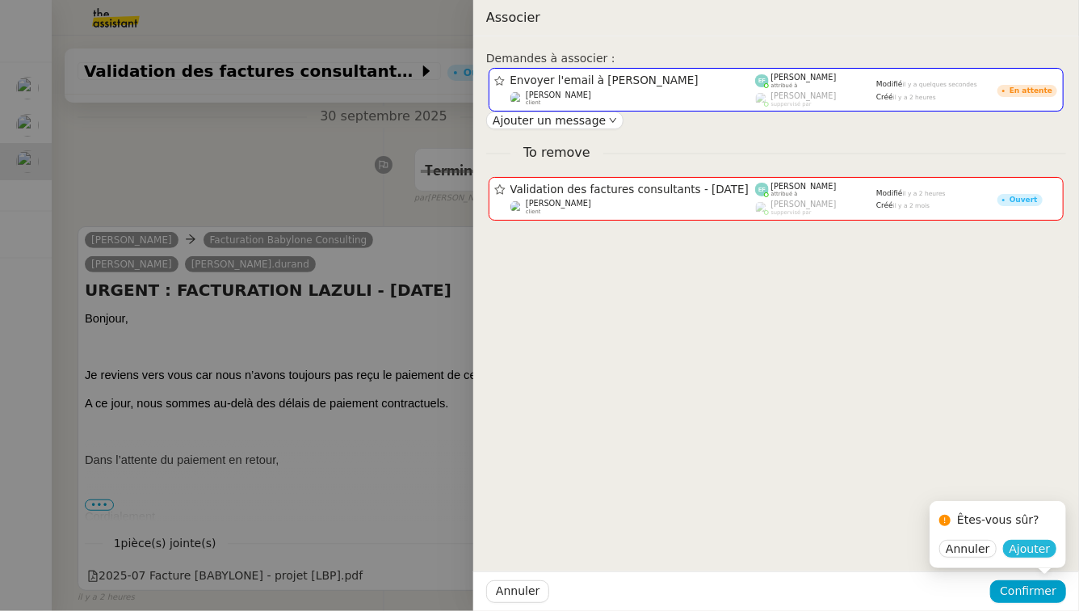
click at [1043, 556] on span "Ajouter" at bounding box center [1029, 548] width 41 height 16
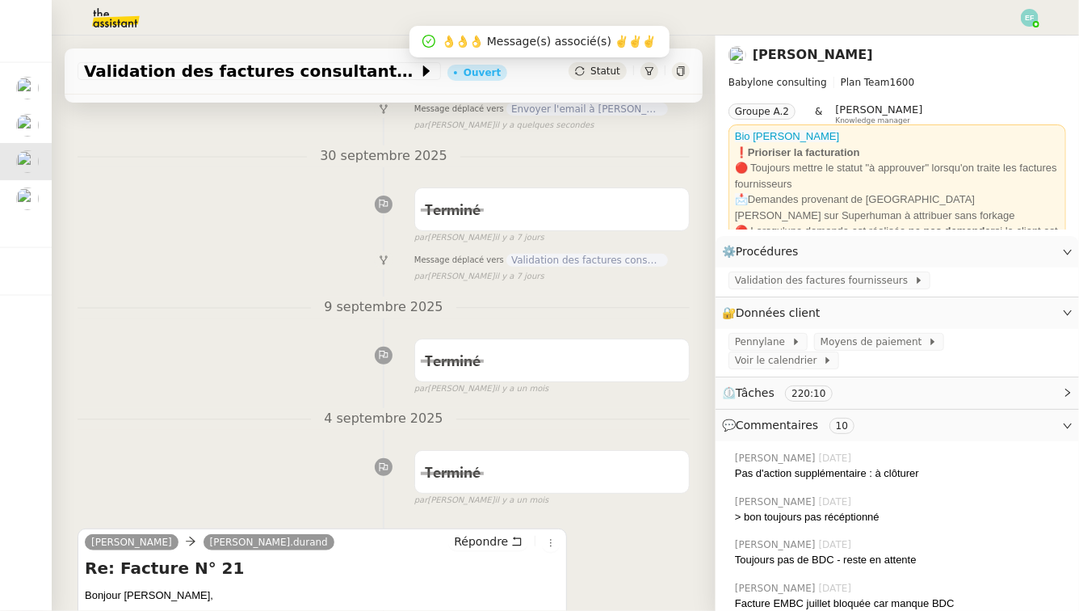
scroll to position [0, 0]
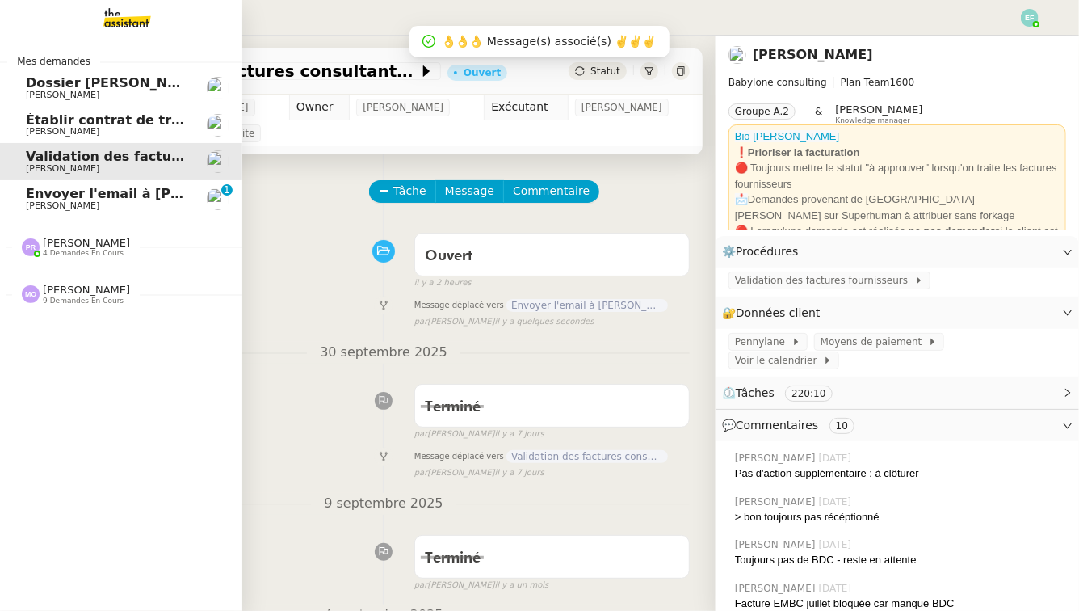
click at [43, 196] on span "Envoyer l'email à [PERSON_NAME]" at bounding box center [151, 193] width 250 height 15
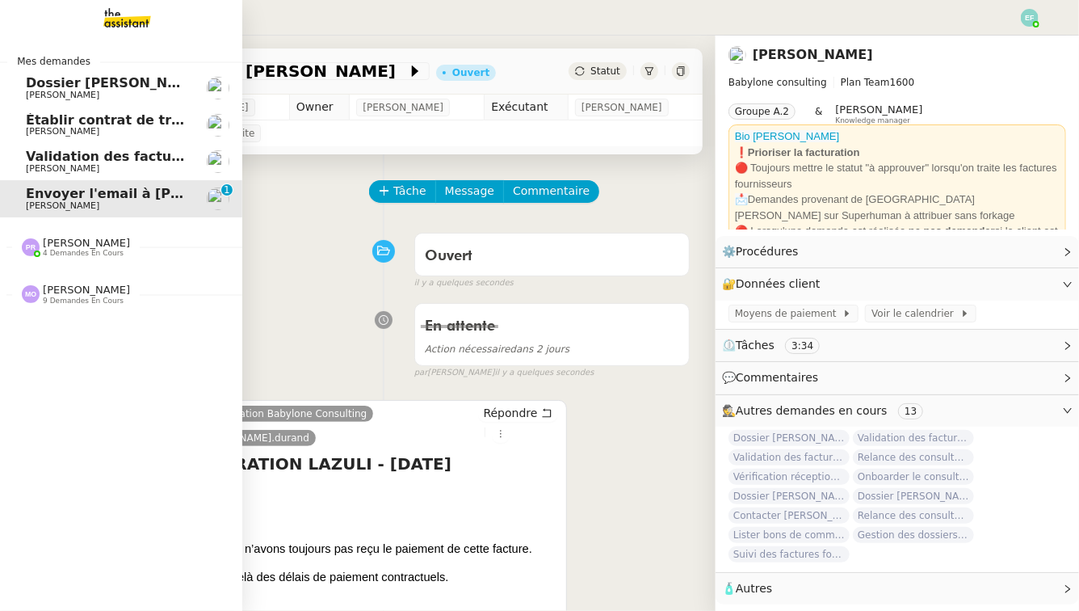
click at [98, 160] on span "Validation des factures consultants - [DATE]" at bounding box center [186, 156] width 321 height 15
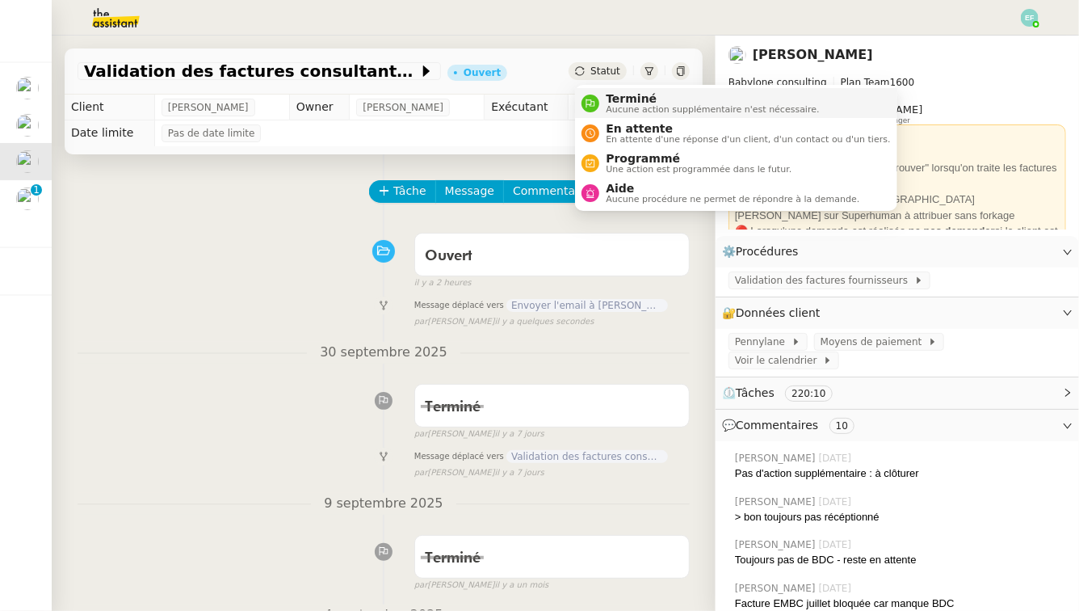
click at [611, 96] on span "Terminé" at bounding box center [712, 98] width 213 height 13
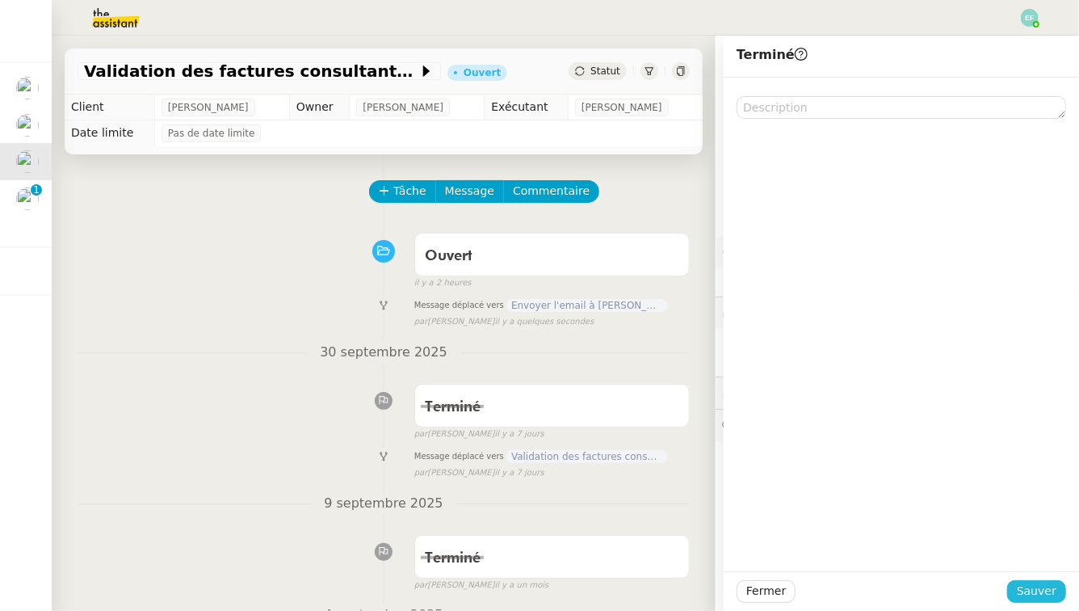
click at [1029, 590] on span "Sauver" at bounding box center [1037, 590] width 40 height 19
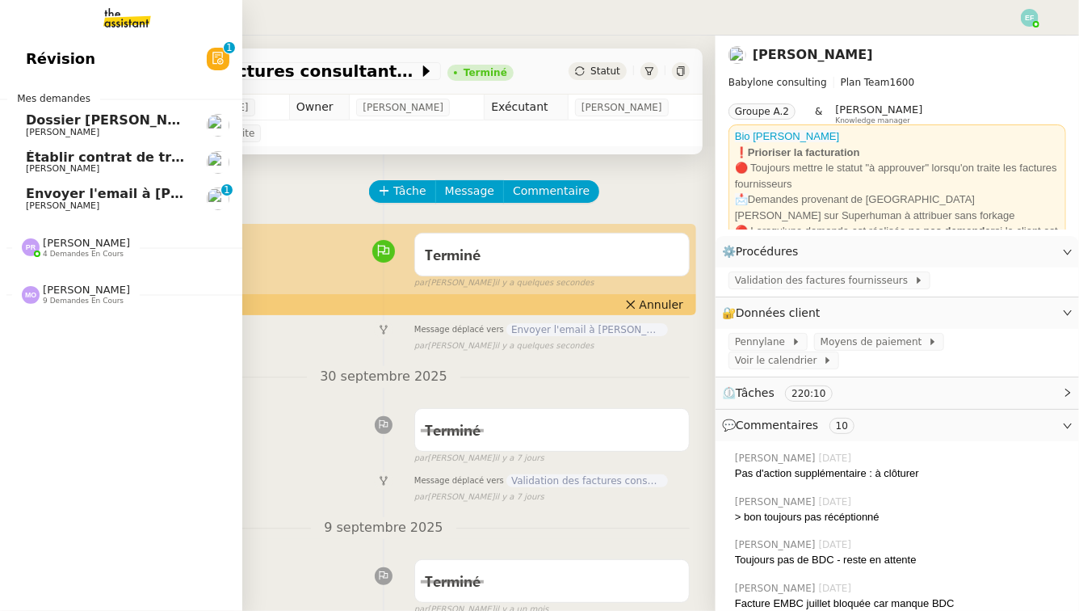
click at [110, 188] on span "Envoyer l'email à [PERSON_NAME]" at bounding box center [151, 193] width 250 height 15
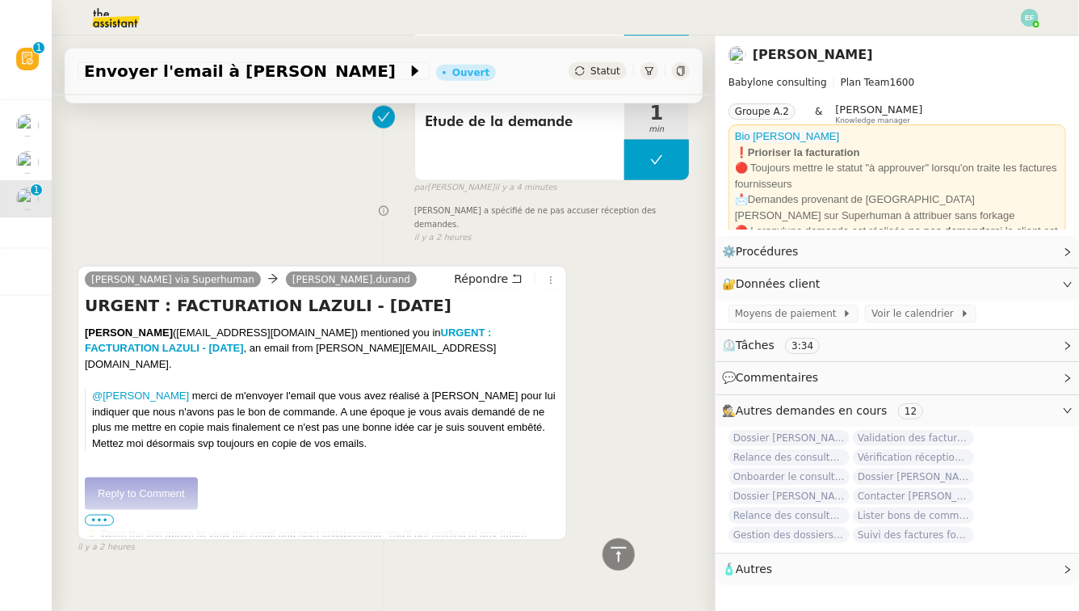
scroll to position [939, 0]
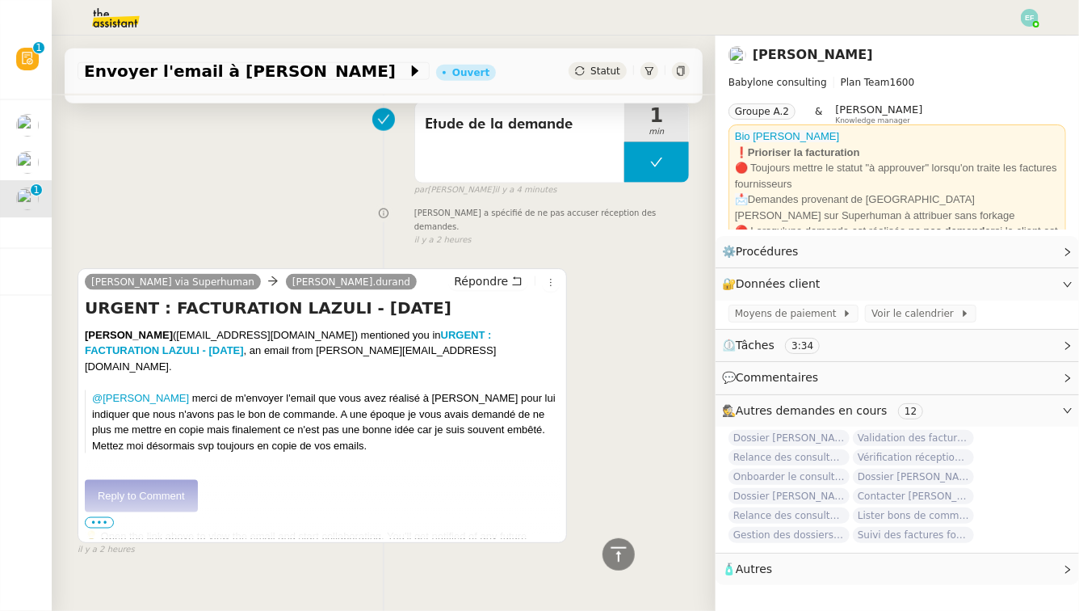
click at [155, 480] on link "Reply to Comment" at bounding box center [141, 496] width 113 height 32
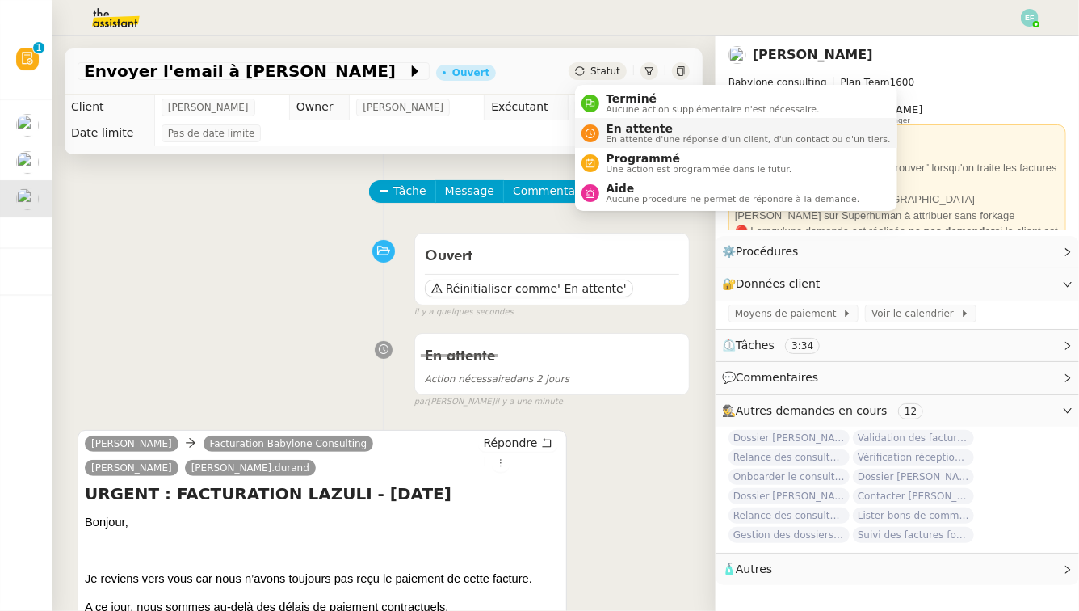
click at [599, 131] on nz-avatar at bounding box center [590, 133] width 18 height 18
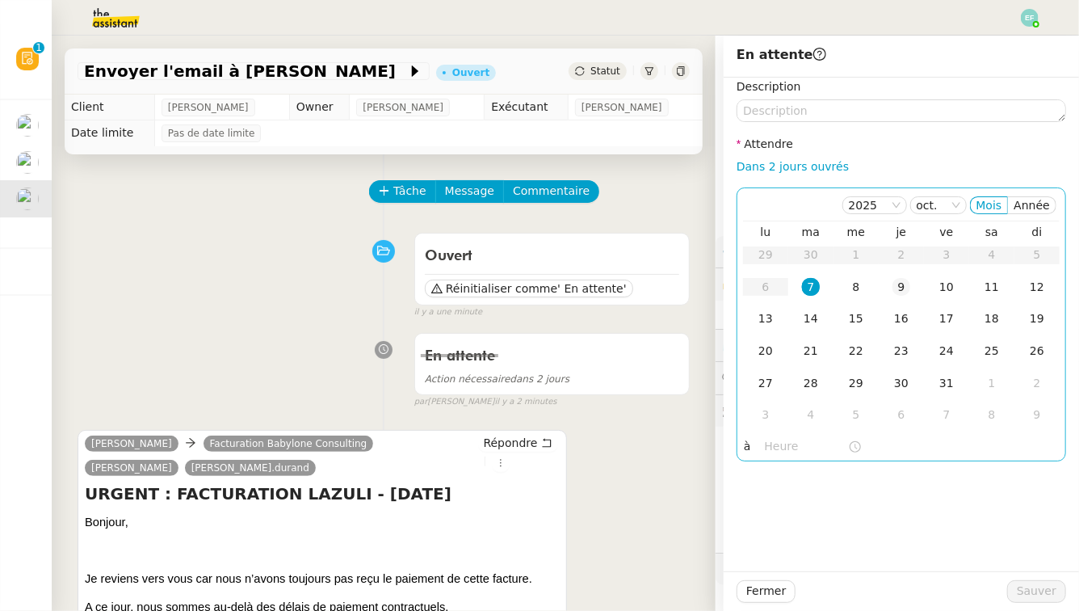
click at [891, 294] on td "9" at bounding box center [901, 287] width 45 height 32
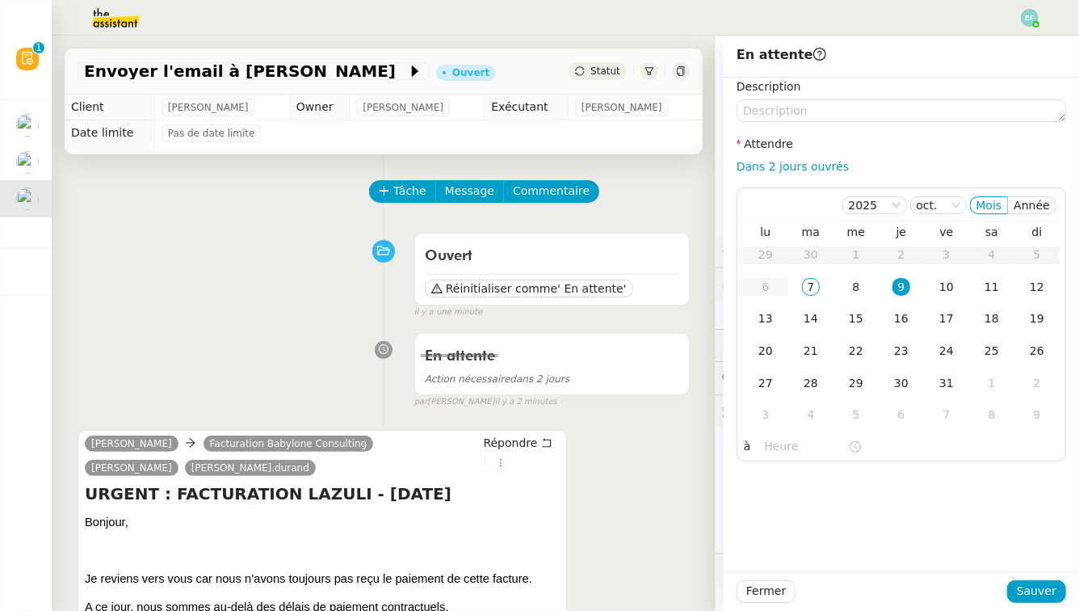
click at [283, 272] on div "Ouvert Réinitialiser comme ' En attente' false il y a une minute" at bounding box center [384, 272] width 612 height 94
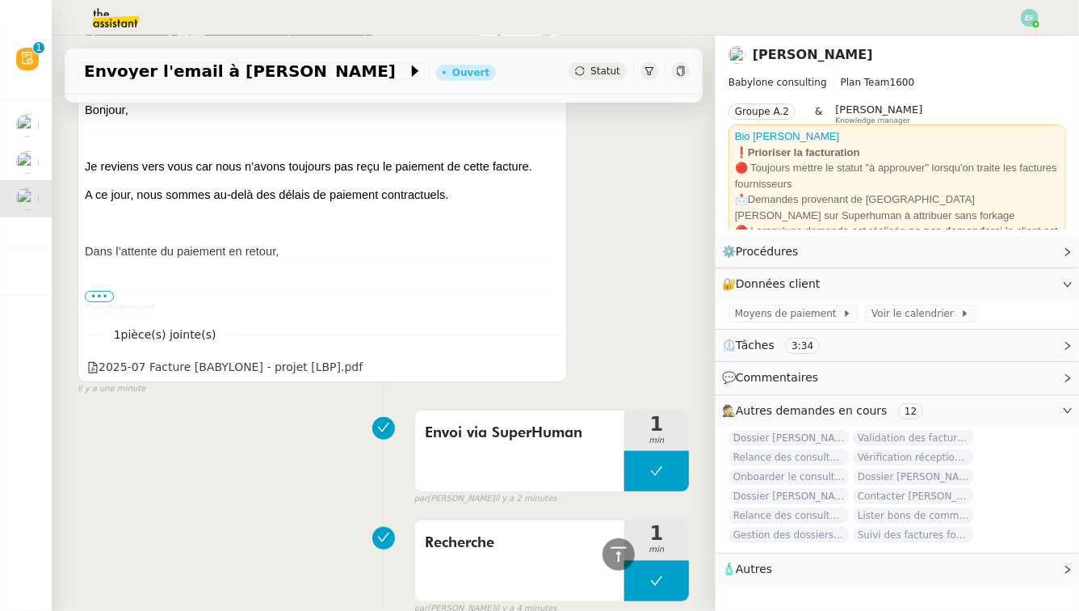
scroll to position [498, 0]
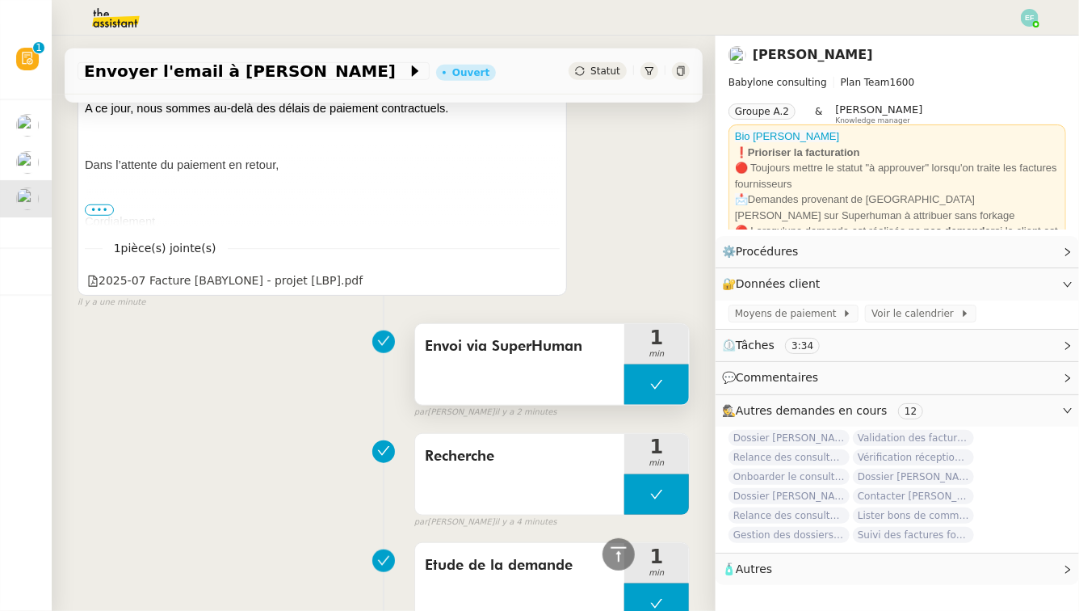
click at [665, 389] on button at bounding box center [656, 384] width 65 height 40
click at [628, 379] on div at bounding box center [640, 384] width 32 height 40
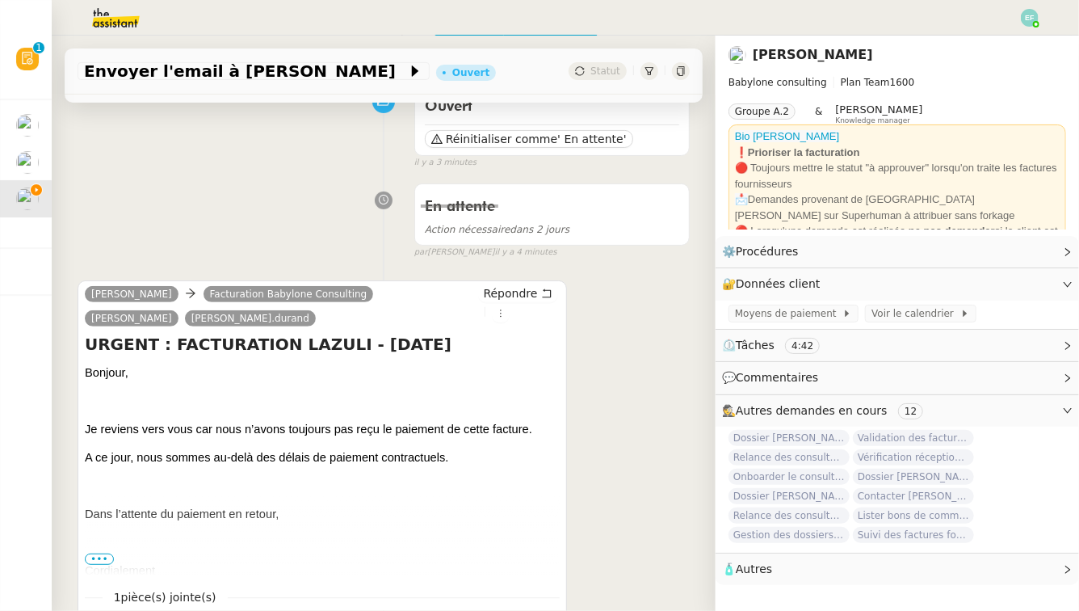
scroll to position [61, 0]
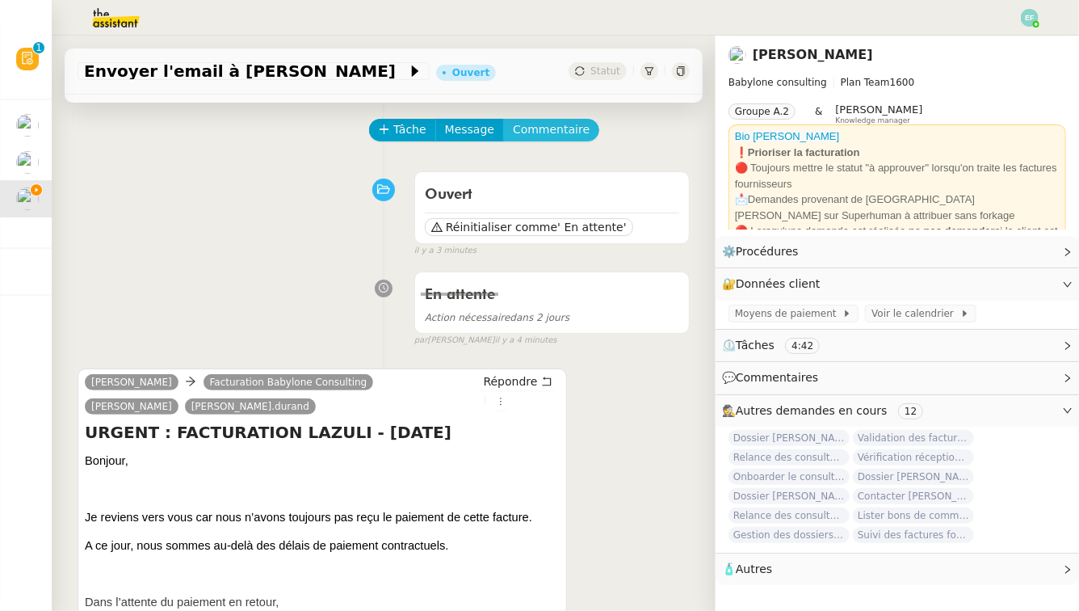
click at [558, 122] on span "Commentaire" at bounding box center [551, 129] width 77 height 19
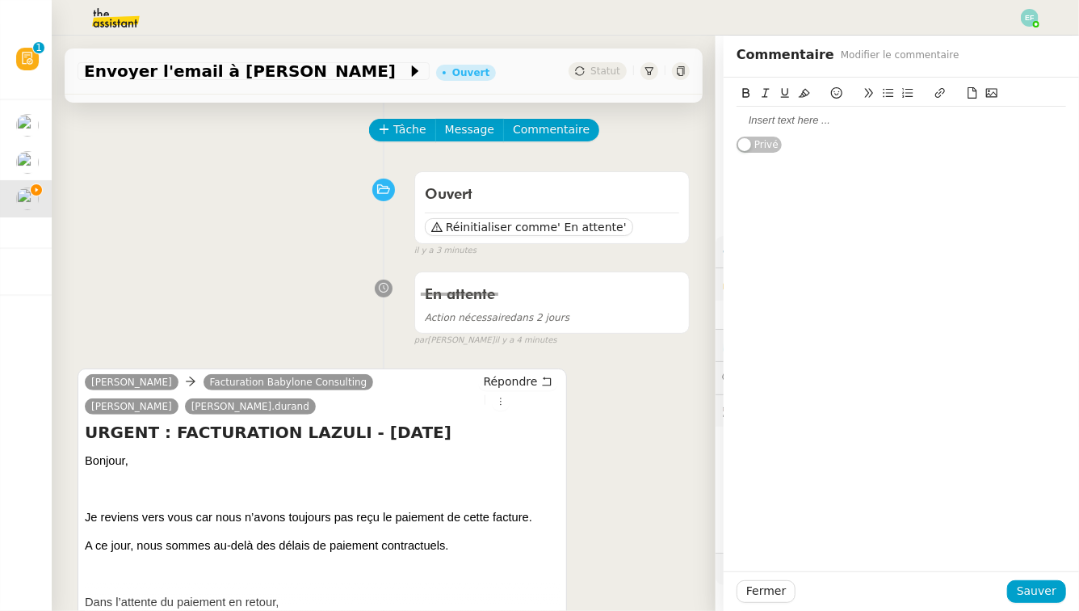
click at [868, 128] on div at bounding box center [900, 120] width 329 height 27
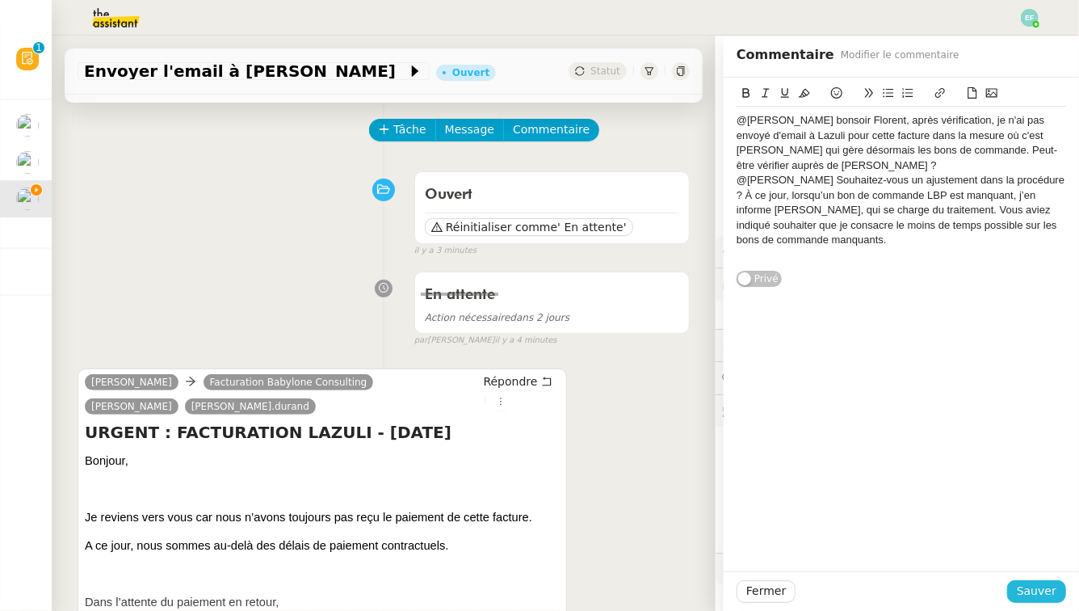
click at [1033, 602] on button "Sauver" at bounding box center [1036, 591] width 59 height 23
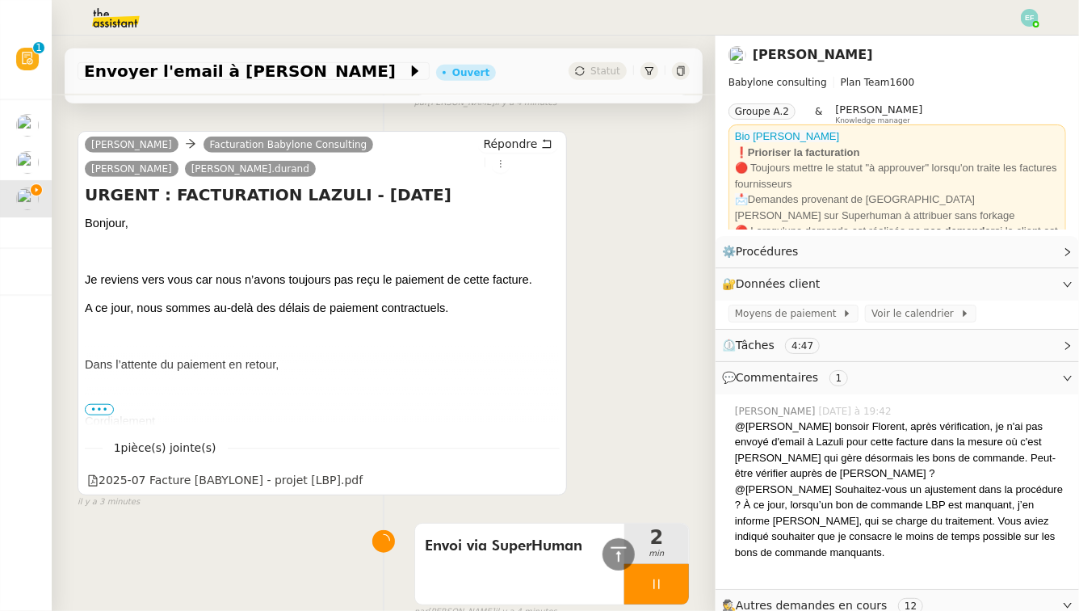
scroll to position [682, 0]
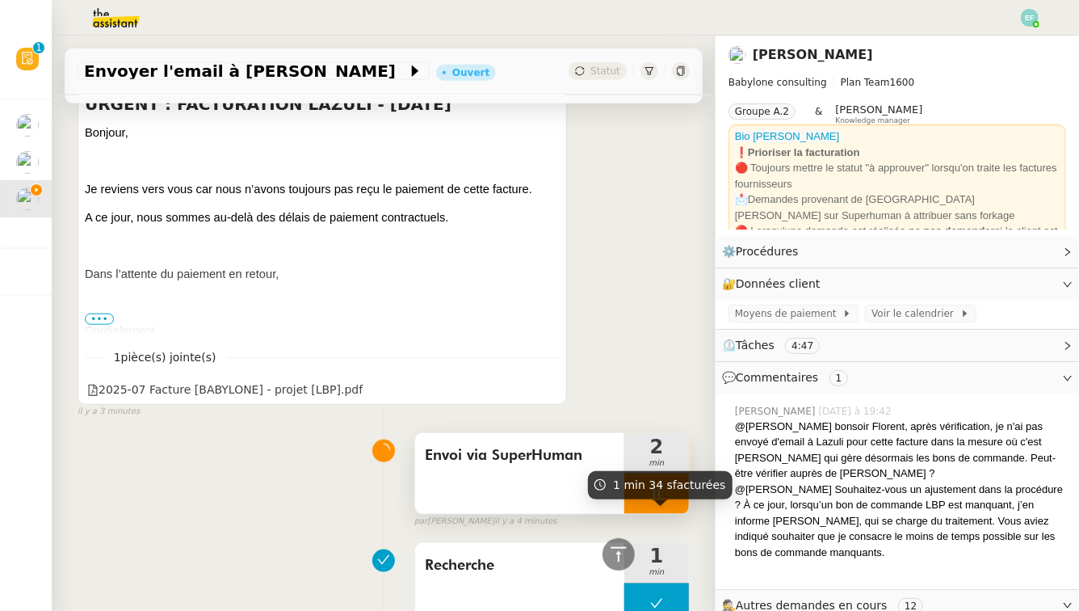
click at [657, 487] on icon at bounding box center [656, 493] width 13 height 13
click at [675, 487] on icon at bounding box center [672, 493] width 13 height 13
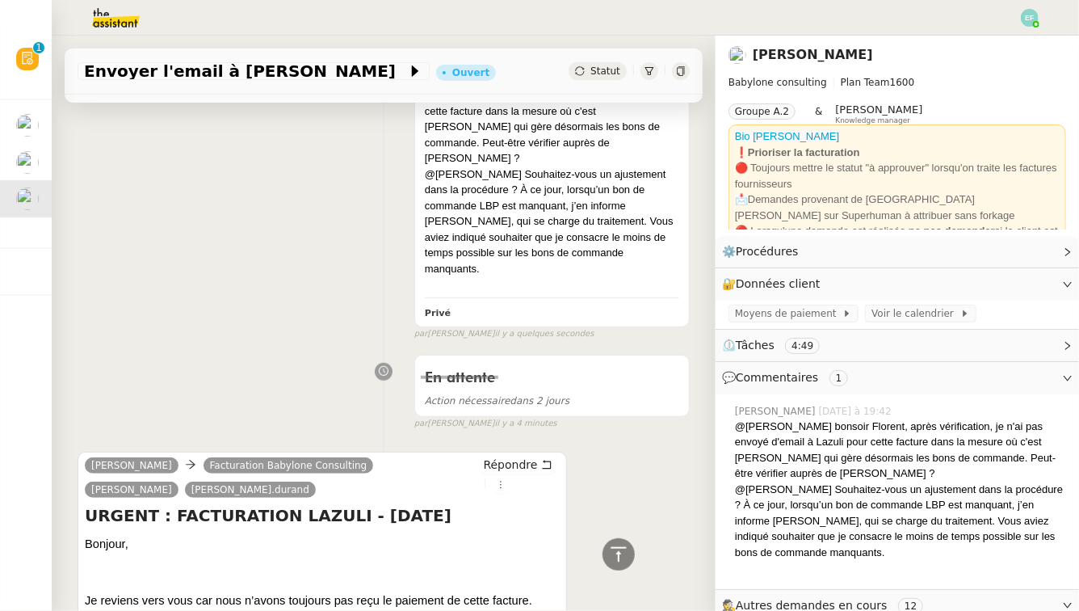
scroll to position [0, 0]
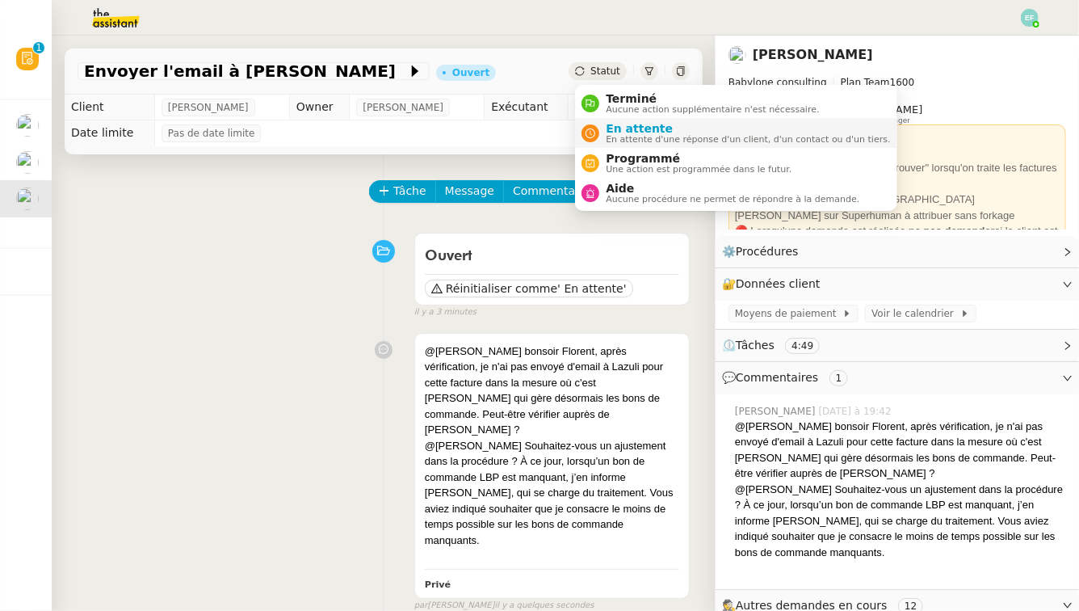
click at [602, 132] on div "En attente En attente d'une réponse d'un client, d'un contact ou d'un tiers." at bounding box center [744, 133] width 291 height 22
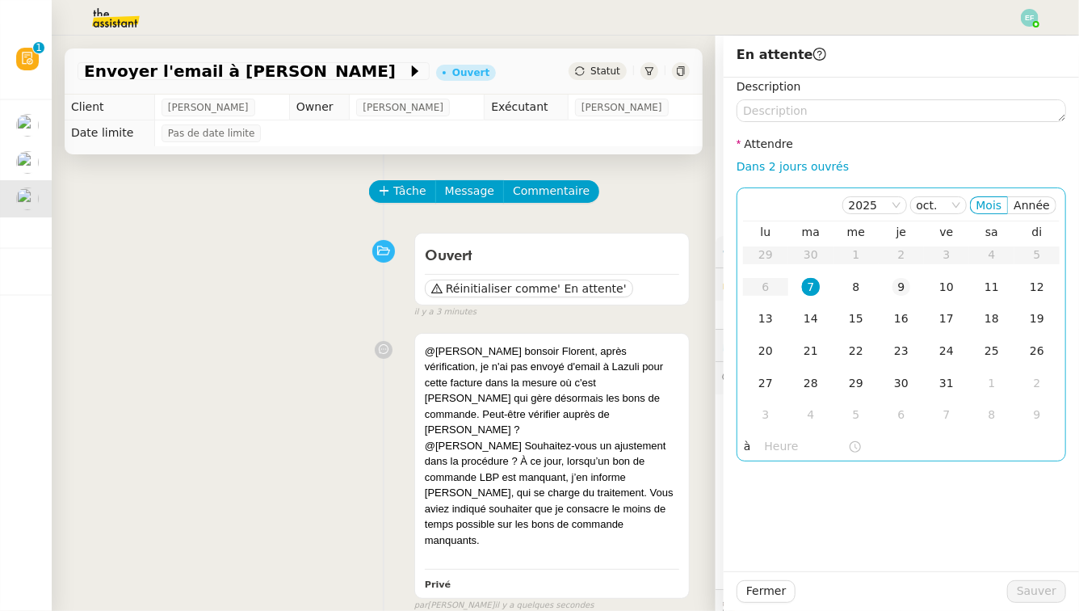
click at [907, 283] on div "9" at bounding box center [901, 287] width 18 height 18
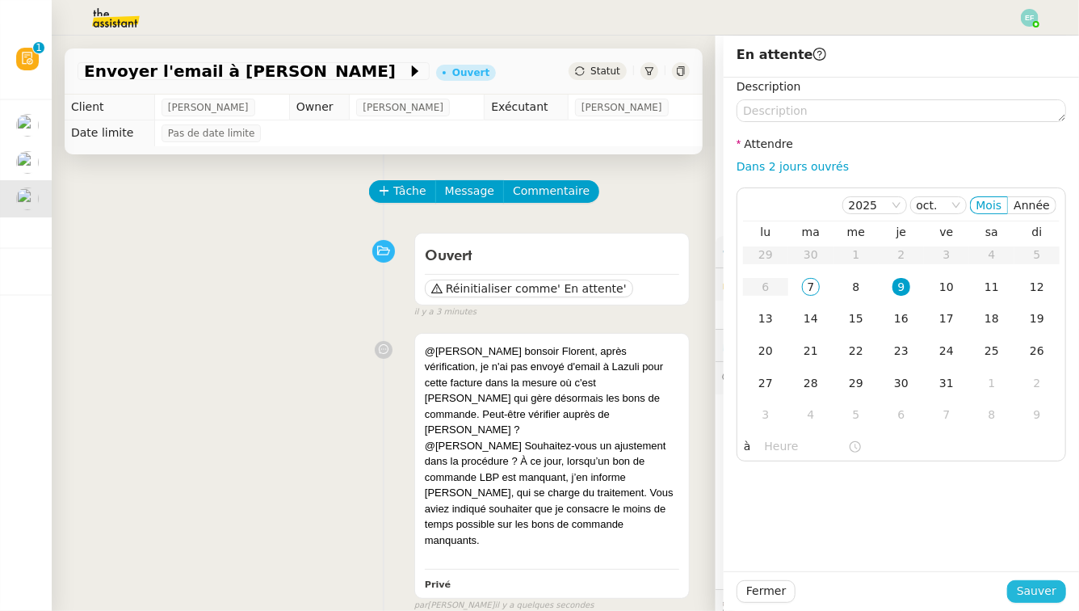
click at [1035, 589] on span "Sauver" at bounding box center [1037, 590] width 40 height 19
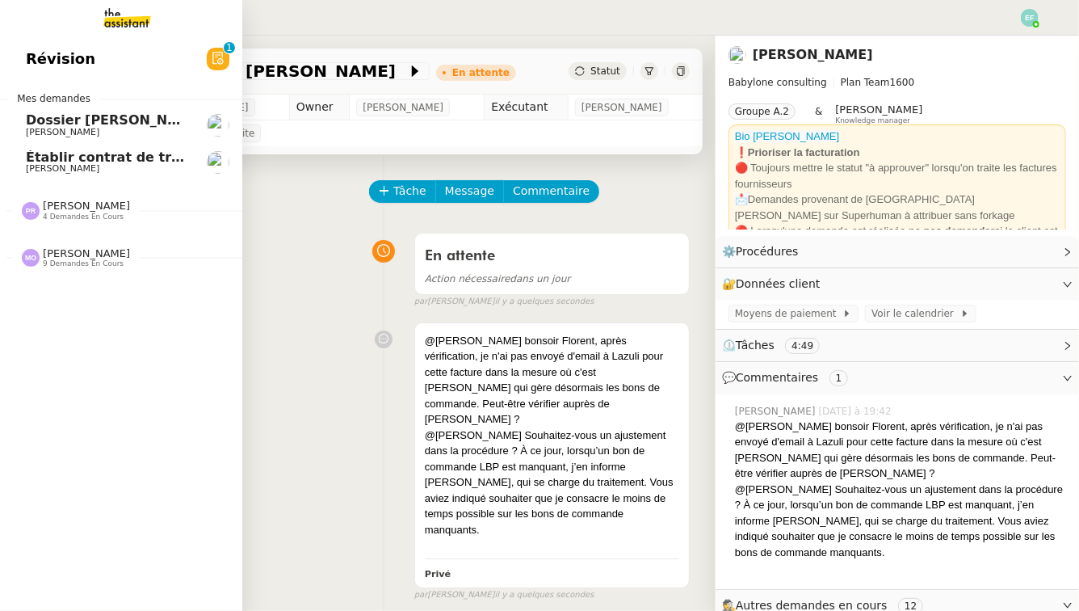
click at [43, 165] on span "[PERSON_NAME]" at bounding box center [62, 168] width 73 height 10
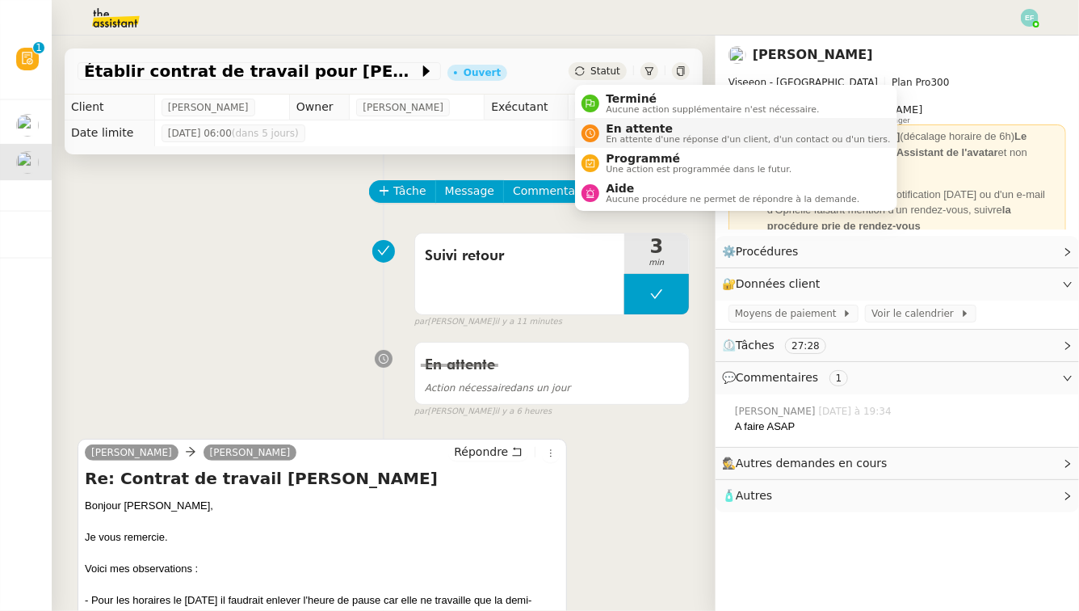
click at [619, 135] on span "En attente d'une réponse d'un client, d'un contact ou d'un tiers." at bounding box center [748, 139] width 284 height 9
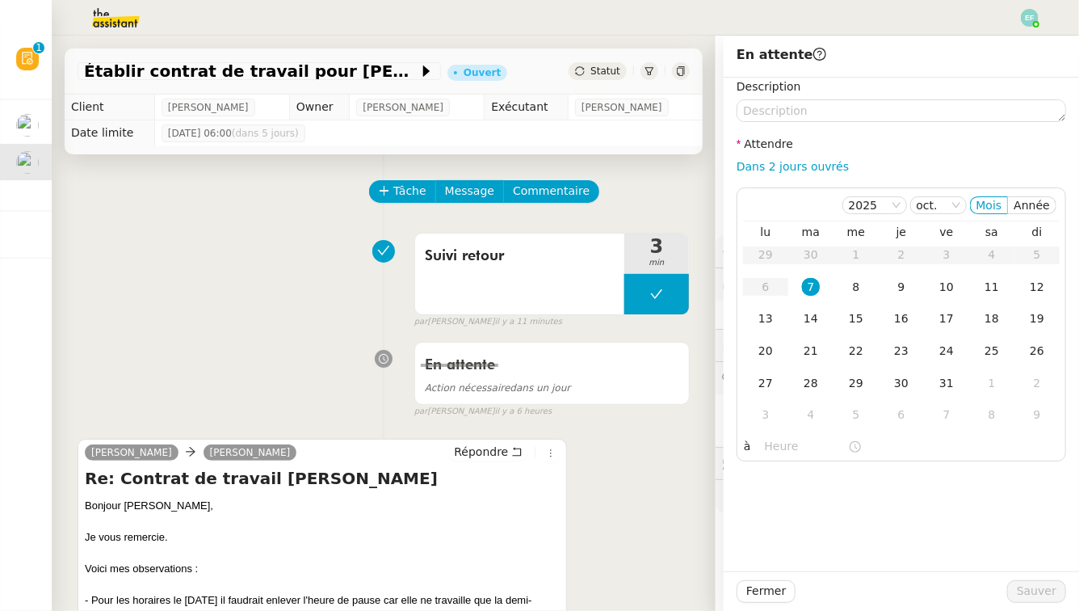
drag, startPoint x: 857, startPoint y: 283, endPoint x: 847, endPoint y: 170, distance: 113.5
click at [857, 283] on div "8" at bounding box center [856, 287] width 18 height 18
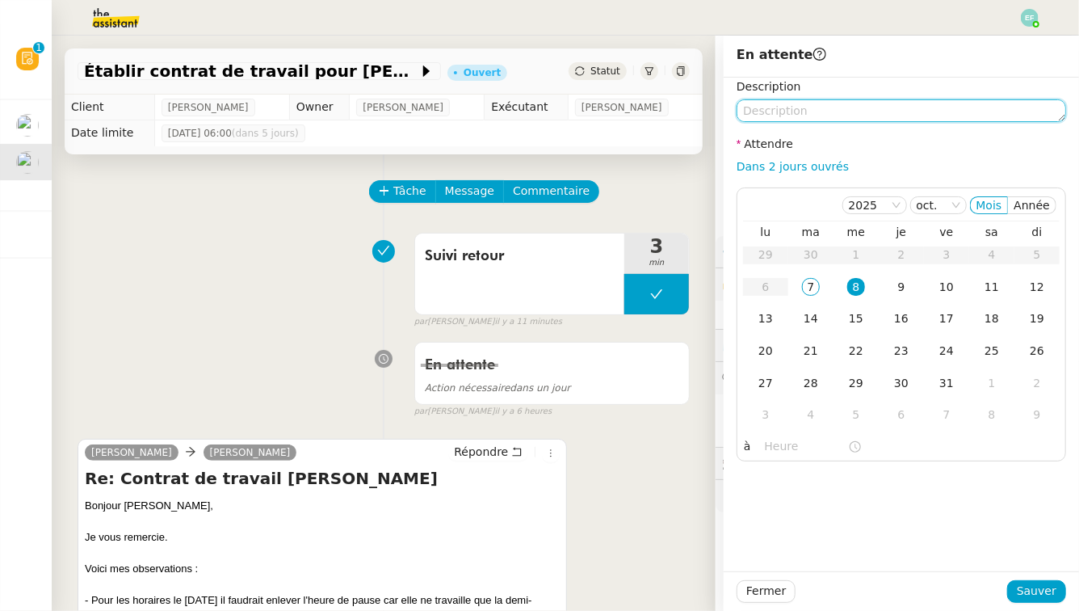
click at [832, 118] on textarea at bounding box center [900, 110] width 329 height 23
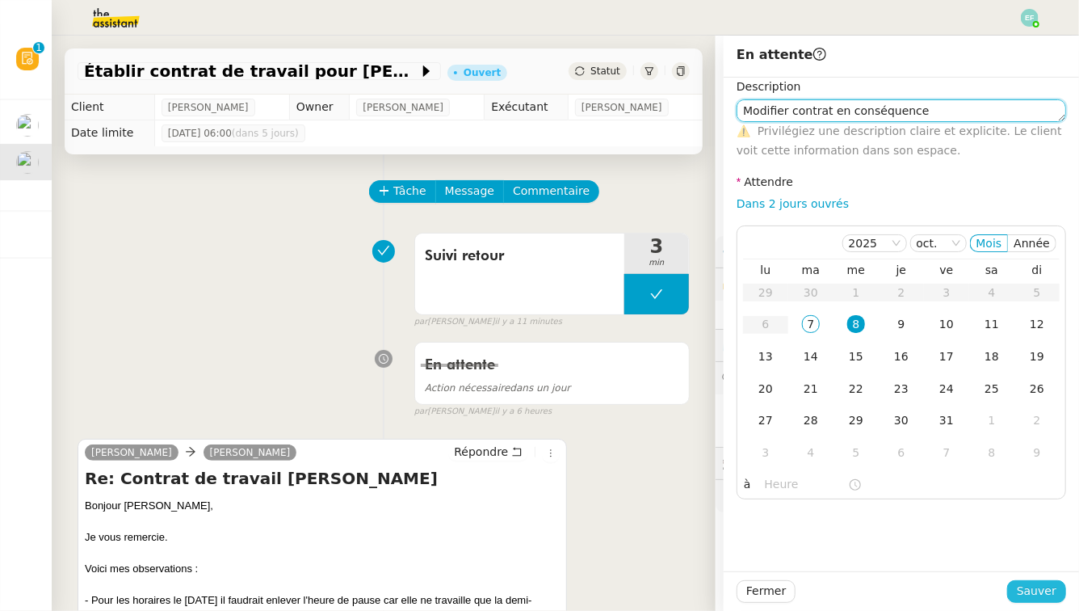
type textarea "Modifier contrat en conséquence"
click at [1029, 591] on span "Sauver" at bounding box center [1037, 590] width 40 height 19
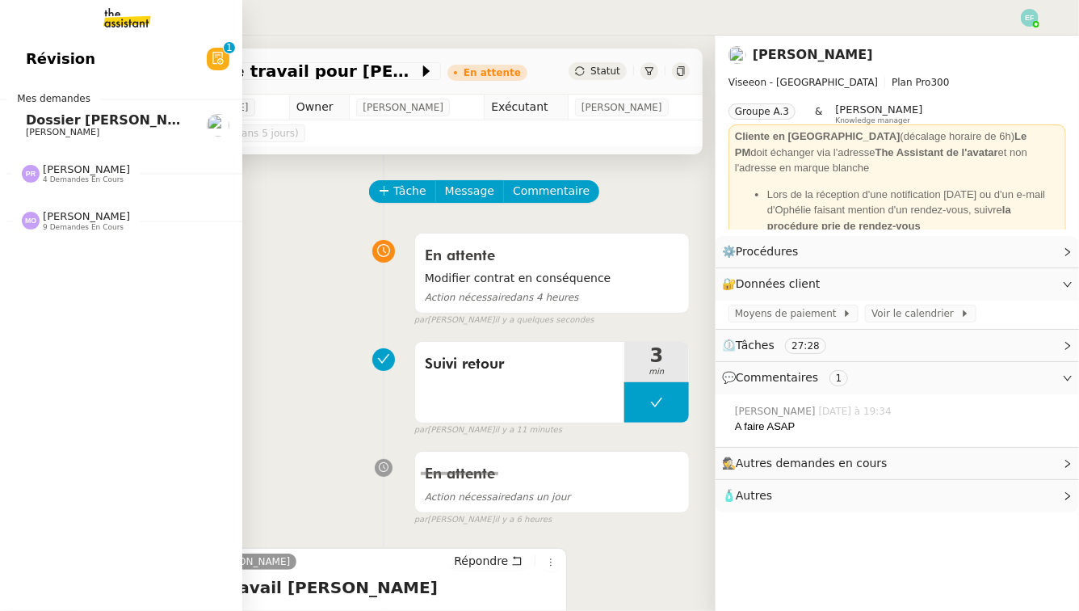
click at [38, 132] on span "[PERSON_NAME]" at bounding box center [62, 132] width 73 height 10
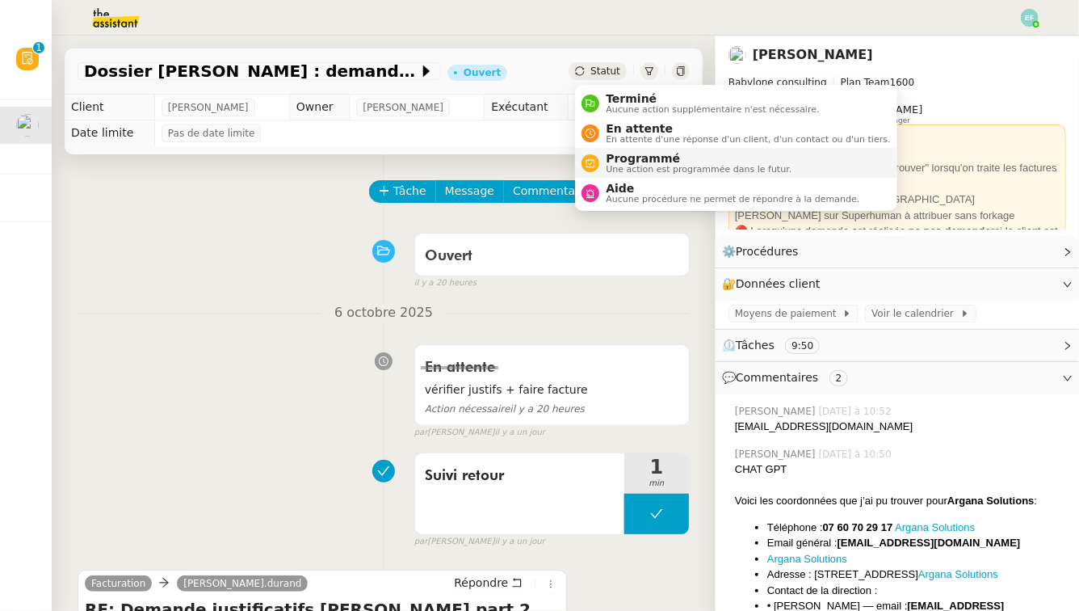
click at [618, 153] on span "Programmé" at bounding box center [699, 158] width 186 height 13
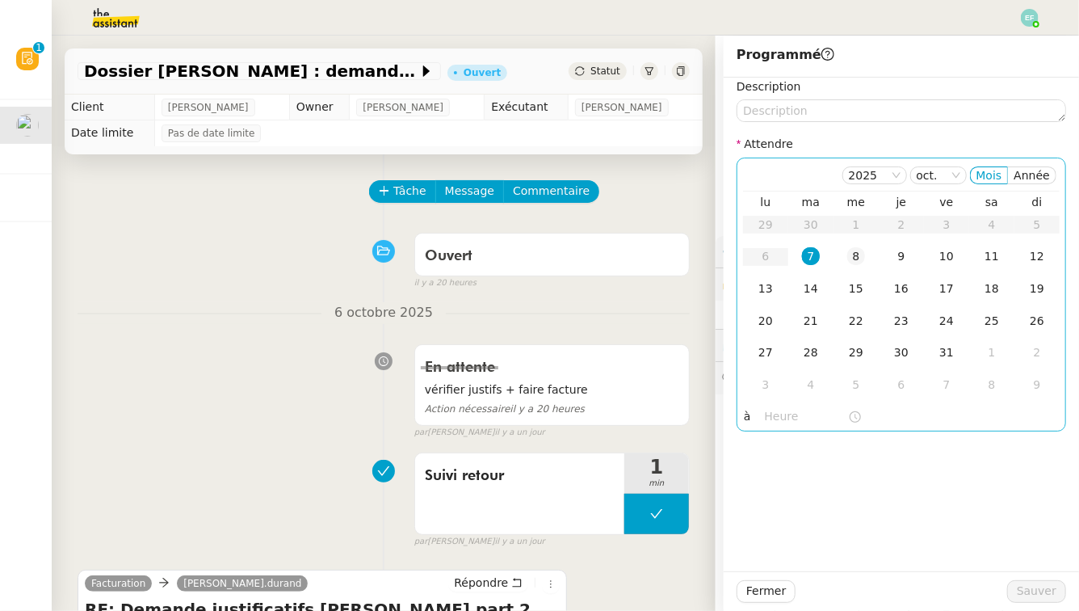
click at [857, 258] on div "8" at bounding box center [856, 256] width 18 height 18
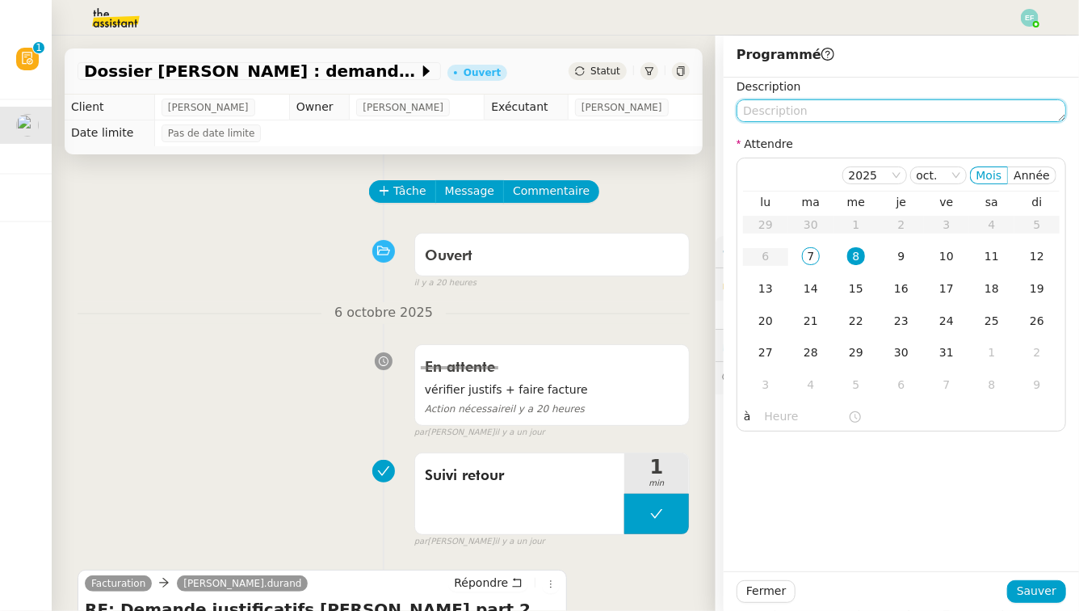
click at [865, 111] on textarea at bounding box center [900, 110] width 329 height 23
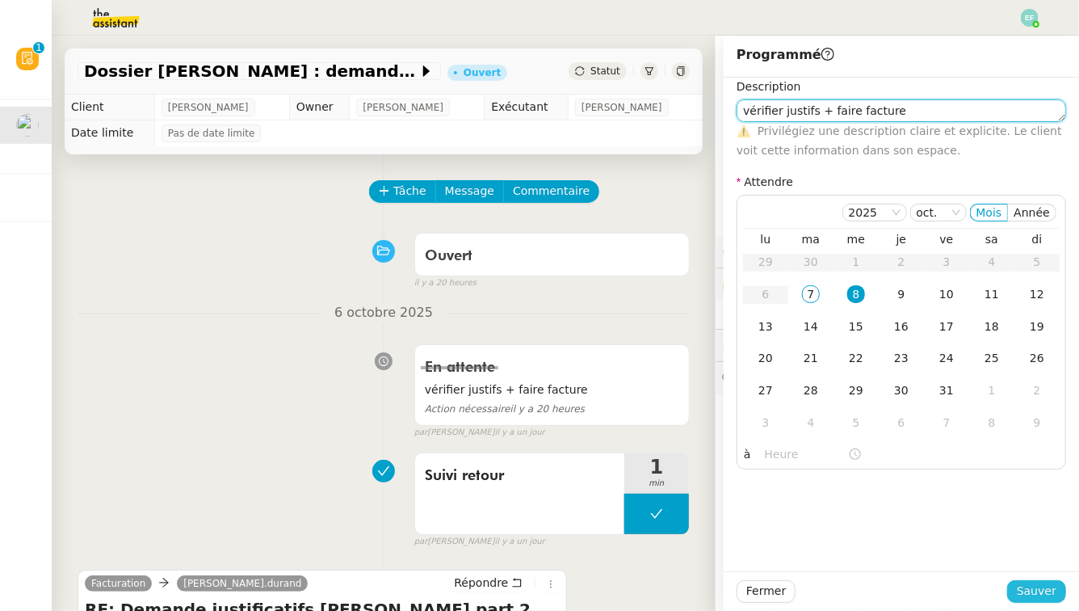
type textarea "vérifier justifs + faire facture"
click at [1032, 590] on span "Sauver" at bounding box center [1037, 590] width 40 height 19
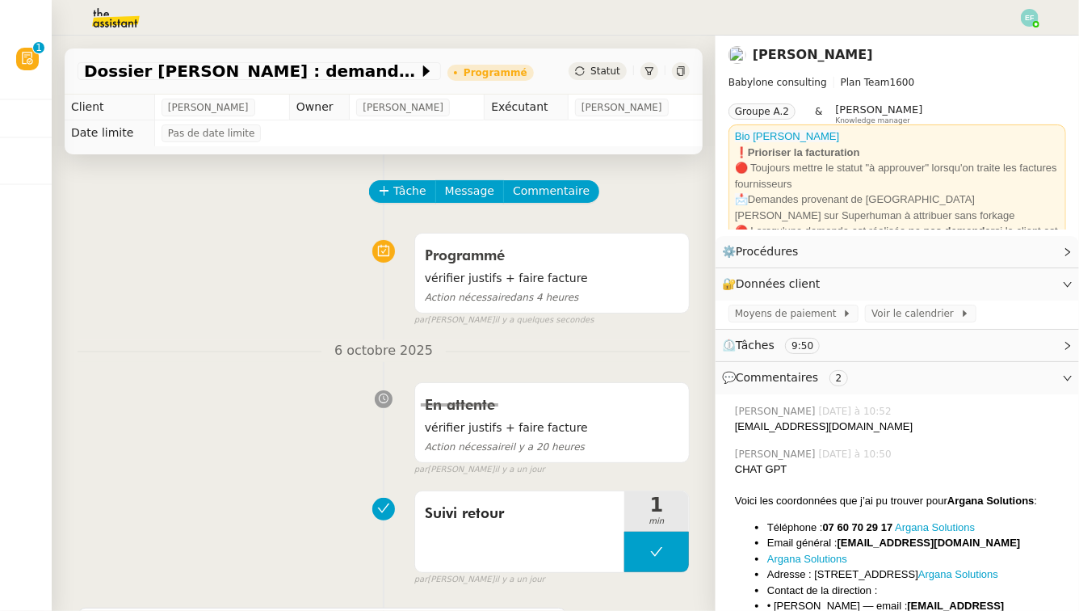
click at [1031, 18] on img at bounding box center [1030, 18] width 18 height 18
click at [1018, 47] on li "Suivi" at bounding box center [986, 46] width 105 height 23
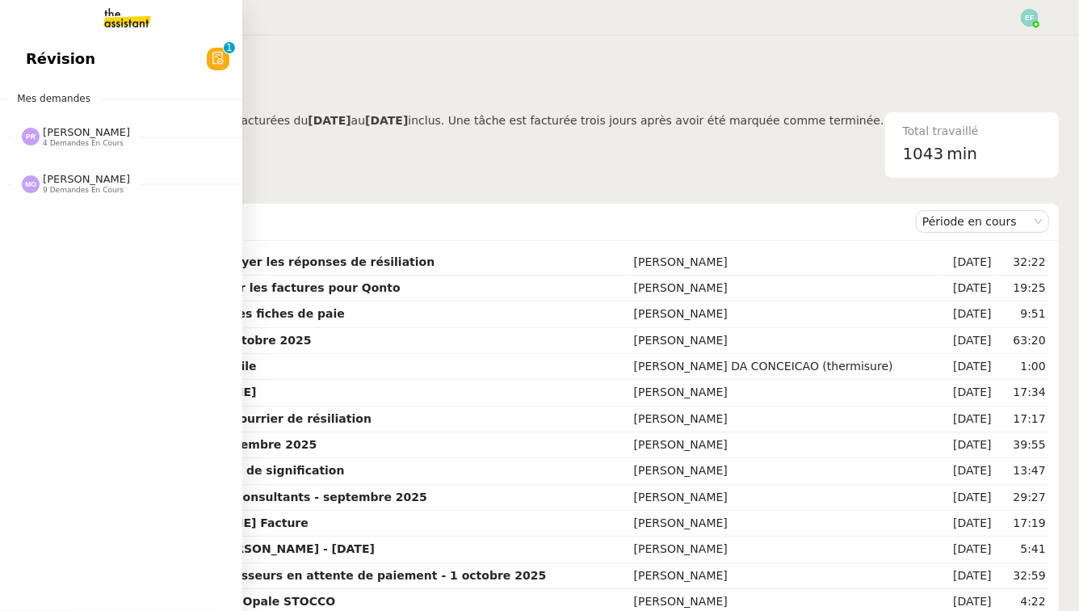
click at [74, 136] on span "[PERSON_NAME]" at bounding box center [86, 132] width 87 height 12
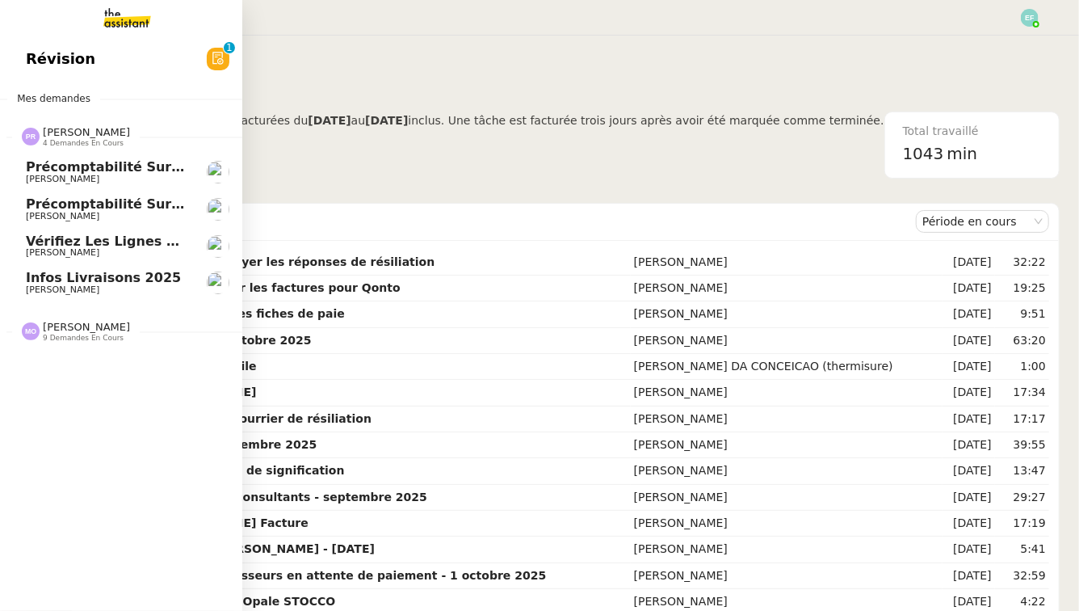
click at [98, 253] on span "[PERSON_NAME]" at bounding box center [107, 253] width 163 height 10
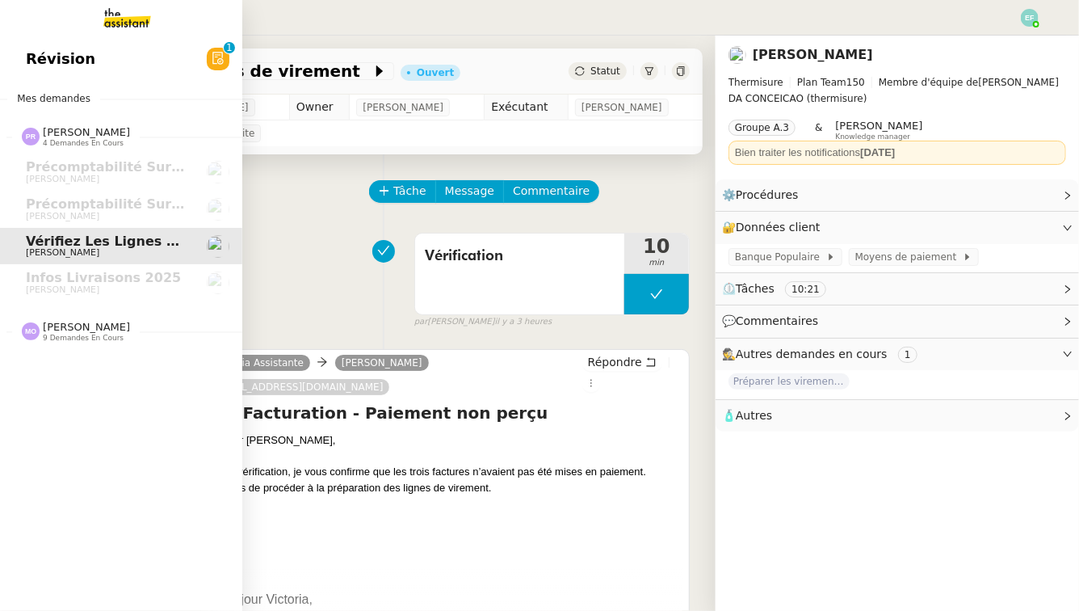
click at [73, 323] on span "[PERSON_NAME]" at bounding box center [86, 327] width 87 height 12
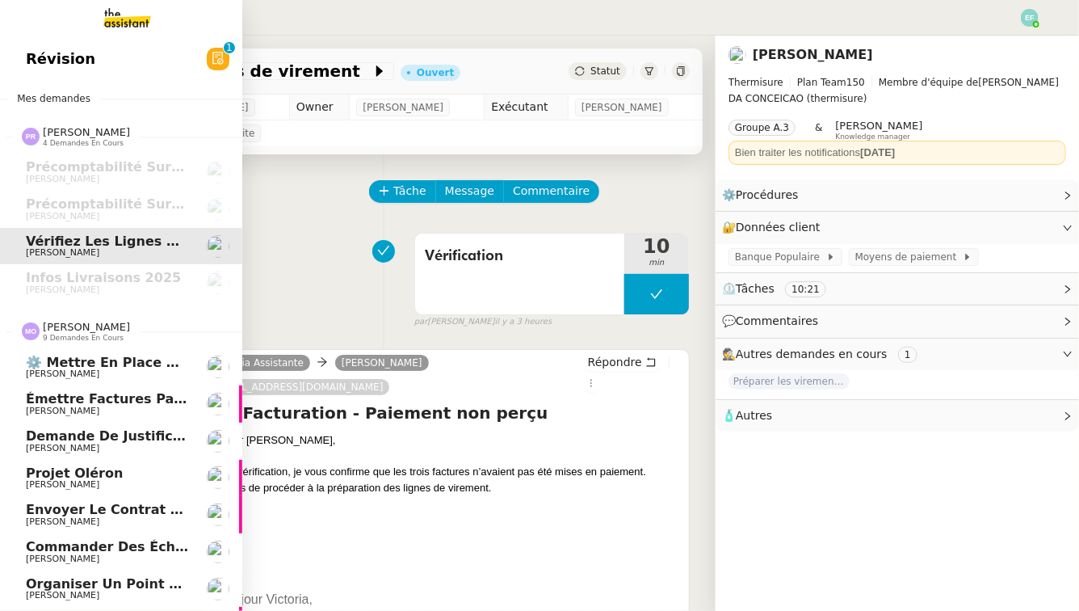
scroll to position [69, 0]
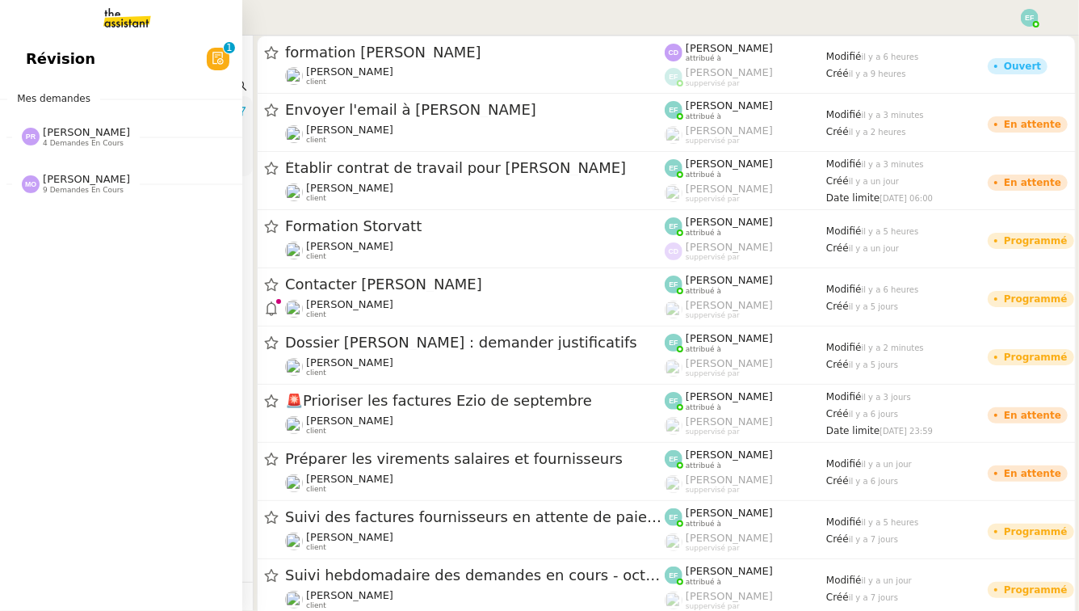
click at [31, 61] on span "Révision" at bounding box center [60, 59] width 69 height 24
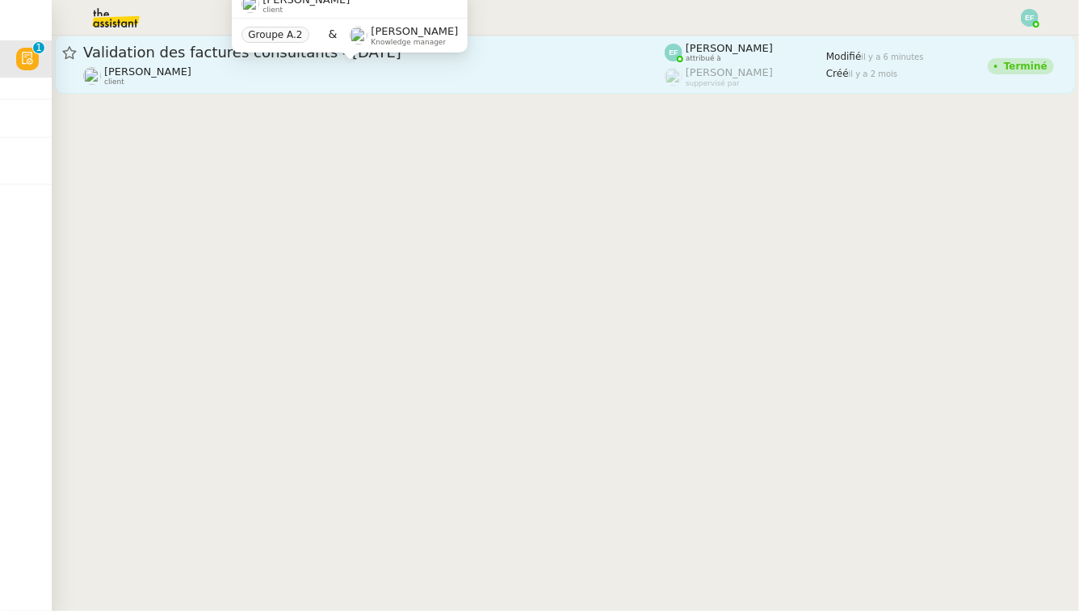
click at [334, 77] on div "[PERSON_NAME] client" at bounding box center [373, 75] width 581 height 21
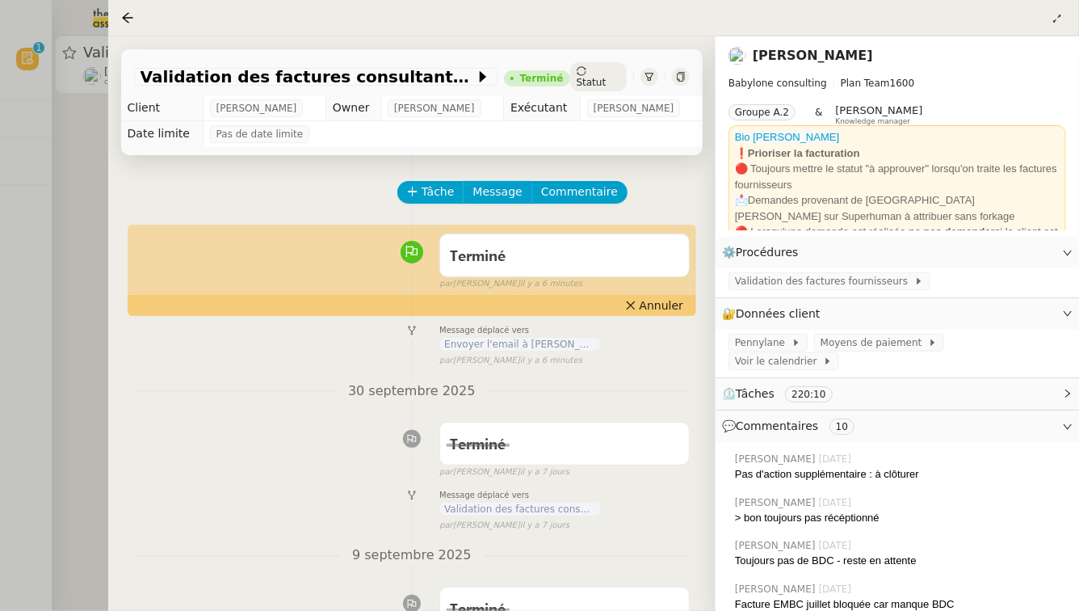
click at [86, 111] on div at bounding box center [539, 305] width 1079 height 611
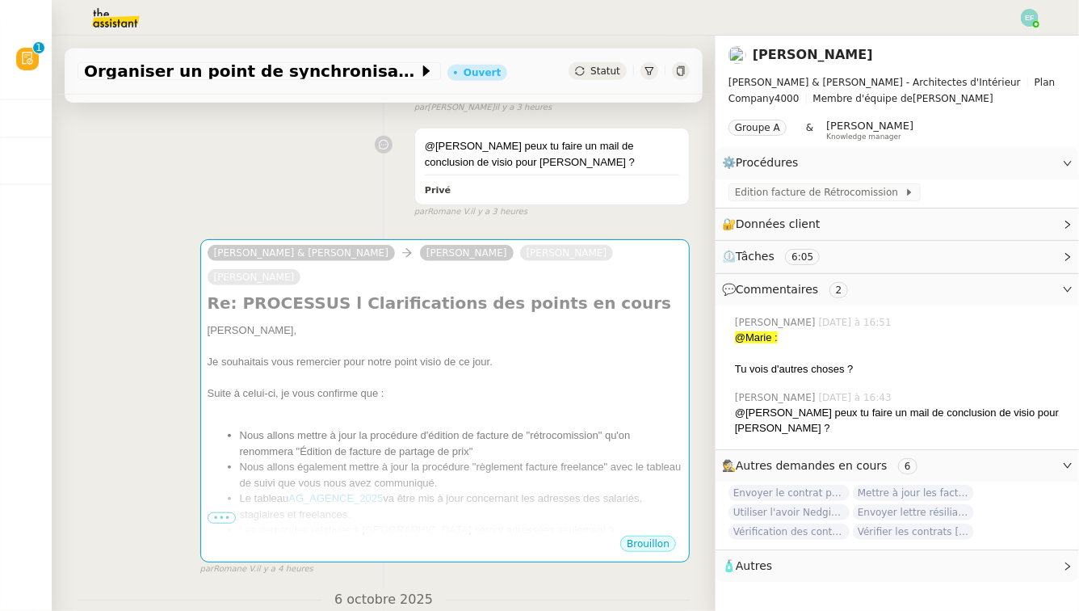
scroll to position [618, 0]
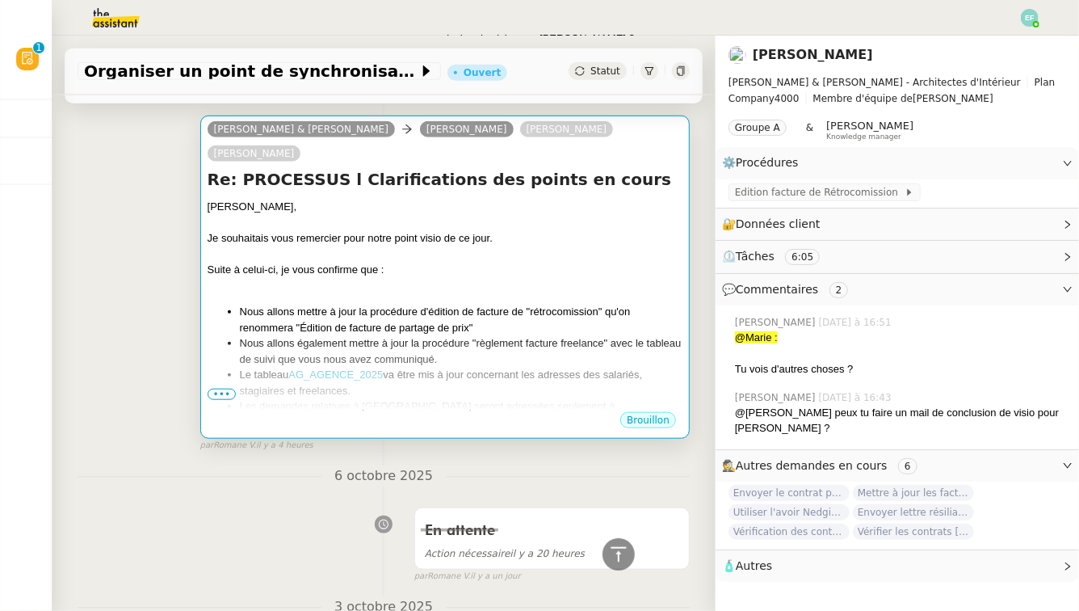
click at [291, 266] on div "Suite à celui-ci, je vous confirme que :" at bounding box center [445, 270] width 475 height 16
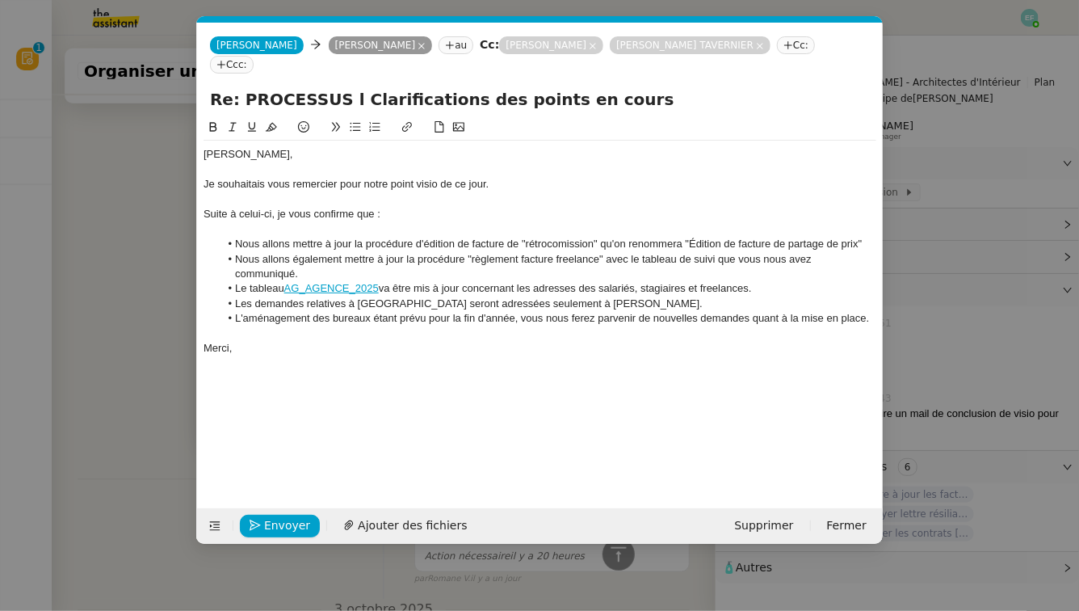
scroll to position [0, 34]
click at [141, 170] on nz-modal-container "Service TA - VOYAGE - PROPOSITION GLOBALE A utiliser dans le cadre de propositi…" at bounding box center [539, 305] width 1079 height 611
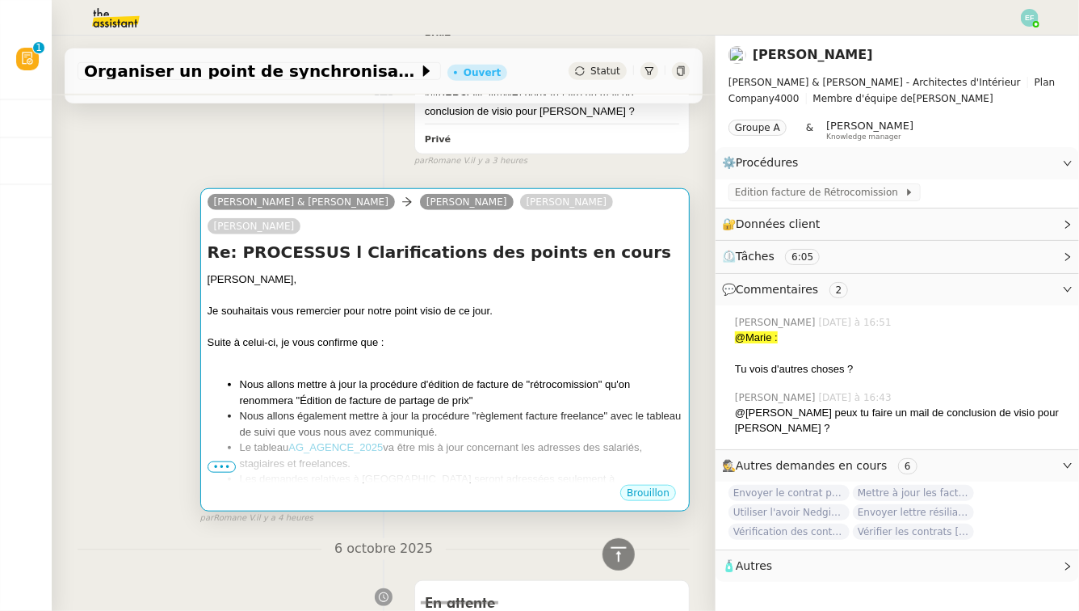
scroll to position [0, 0]
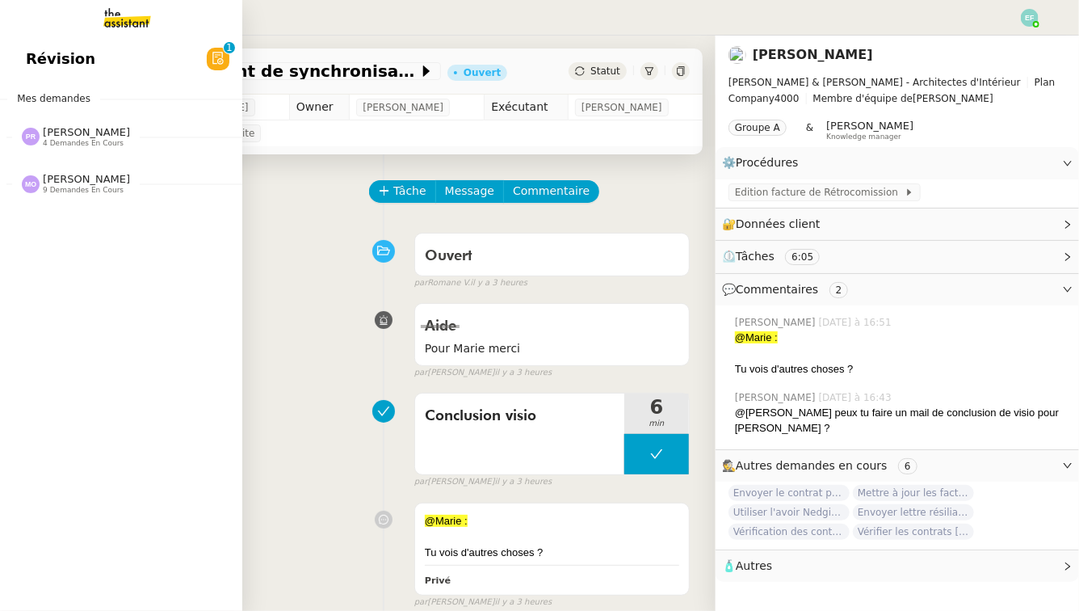
click at [66, 56] on span "Révision" at bounding box center [60, 59] width 69 height 24
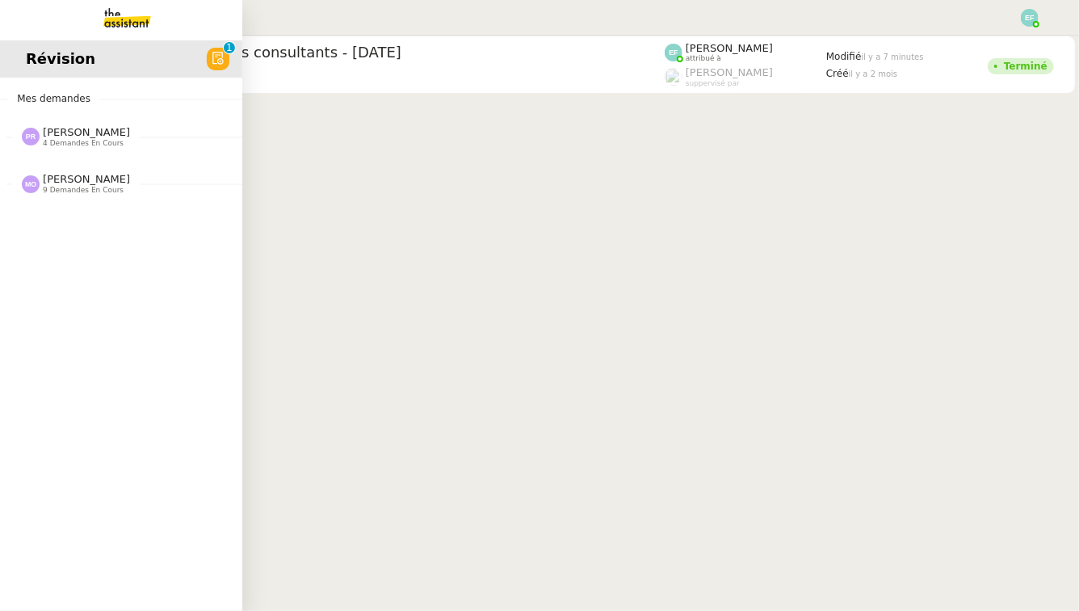
click at [141, 15] on img at bounding box center [114, 18] width 125 height 36
